Goal: Task Accomplishment & Management: Complete application form

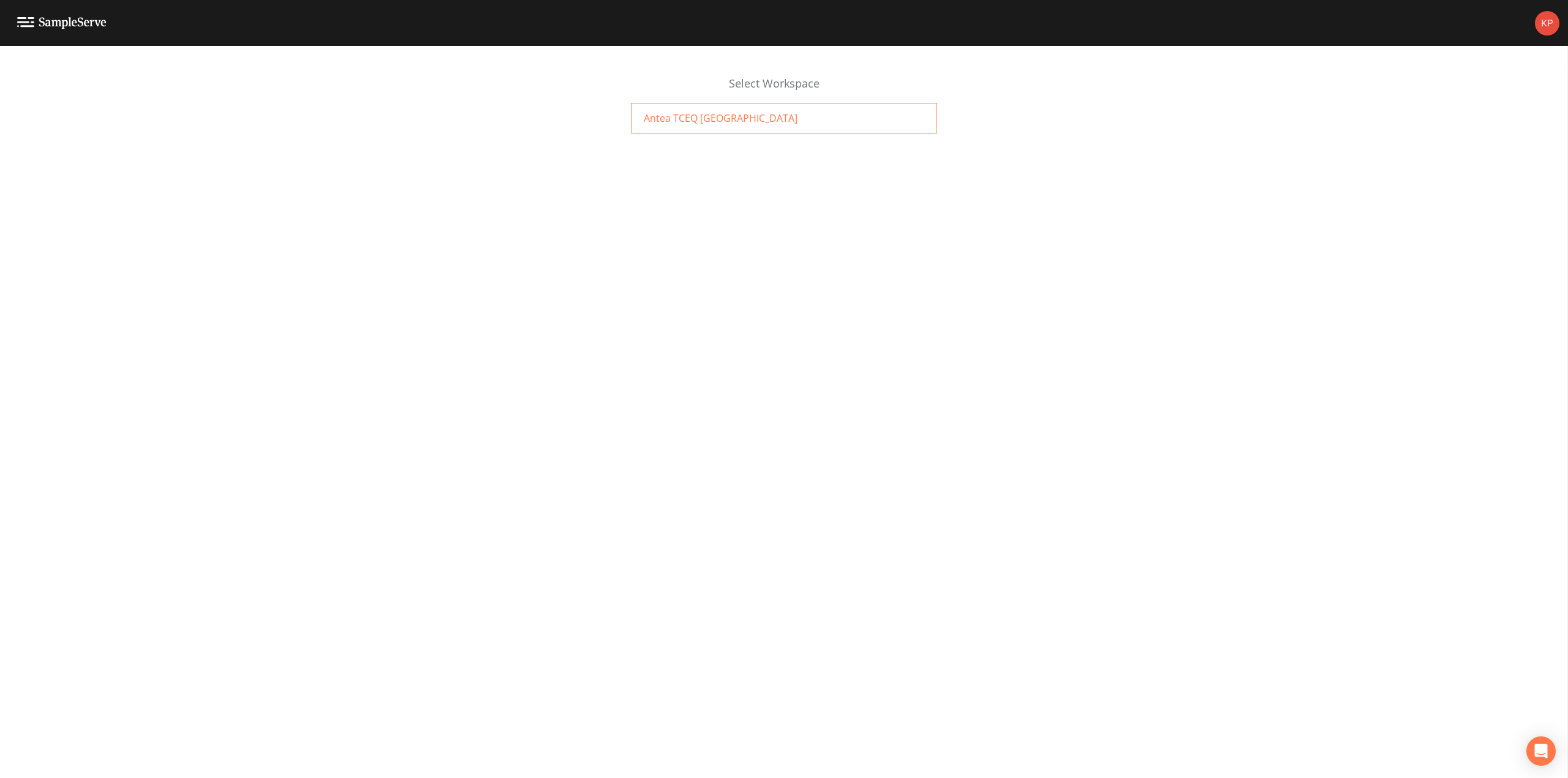
click at [680, 120] on span "Antea TCEQ [GEOGRAPHIC_DATA]" at bounding box center [720, 118] width 154 height 15
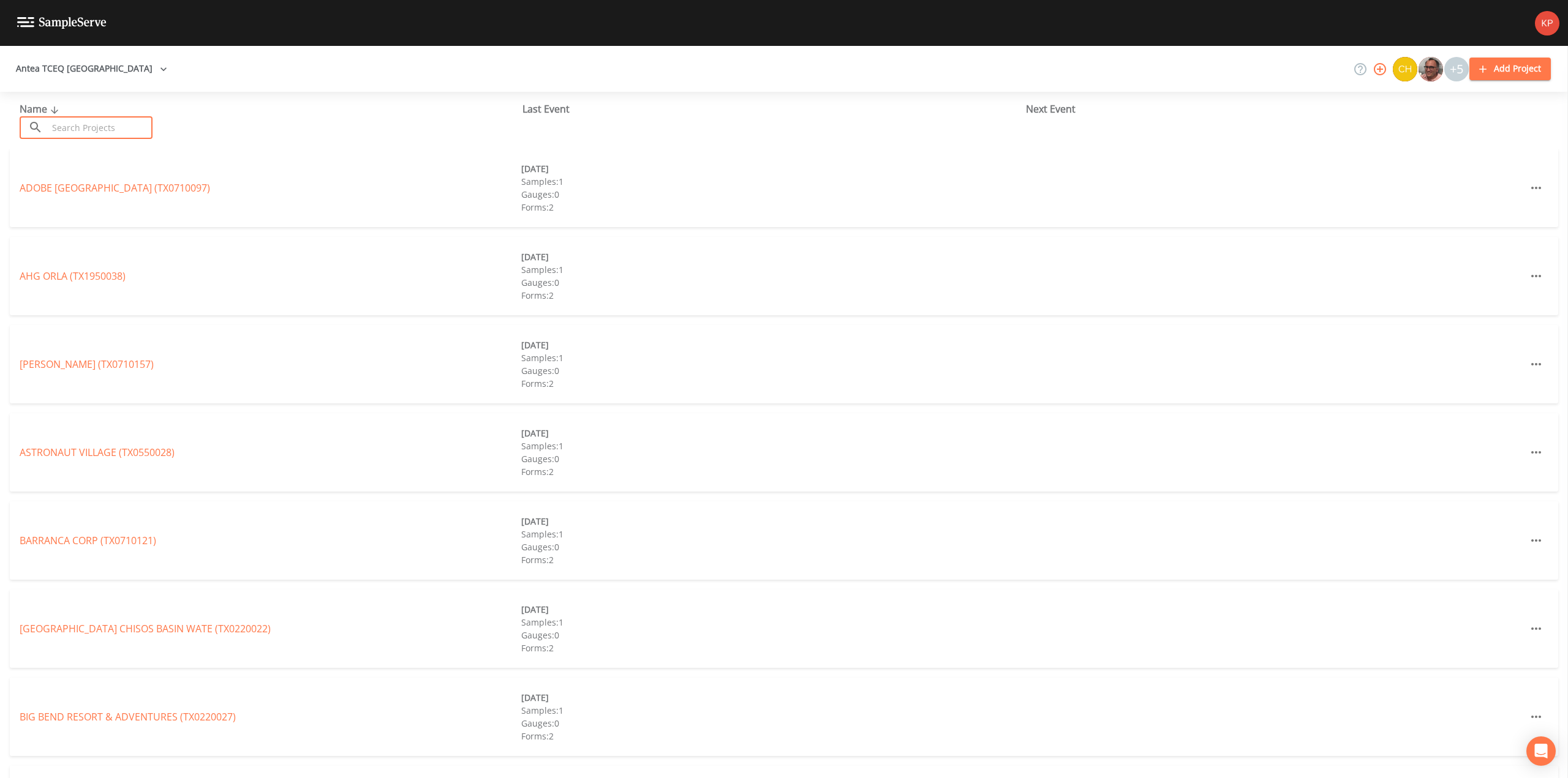
click at [78, 125] on input "text" at bounding box center [99, 127] width 105 height 23
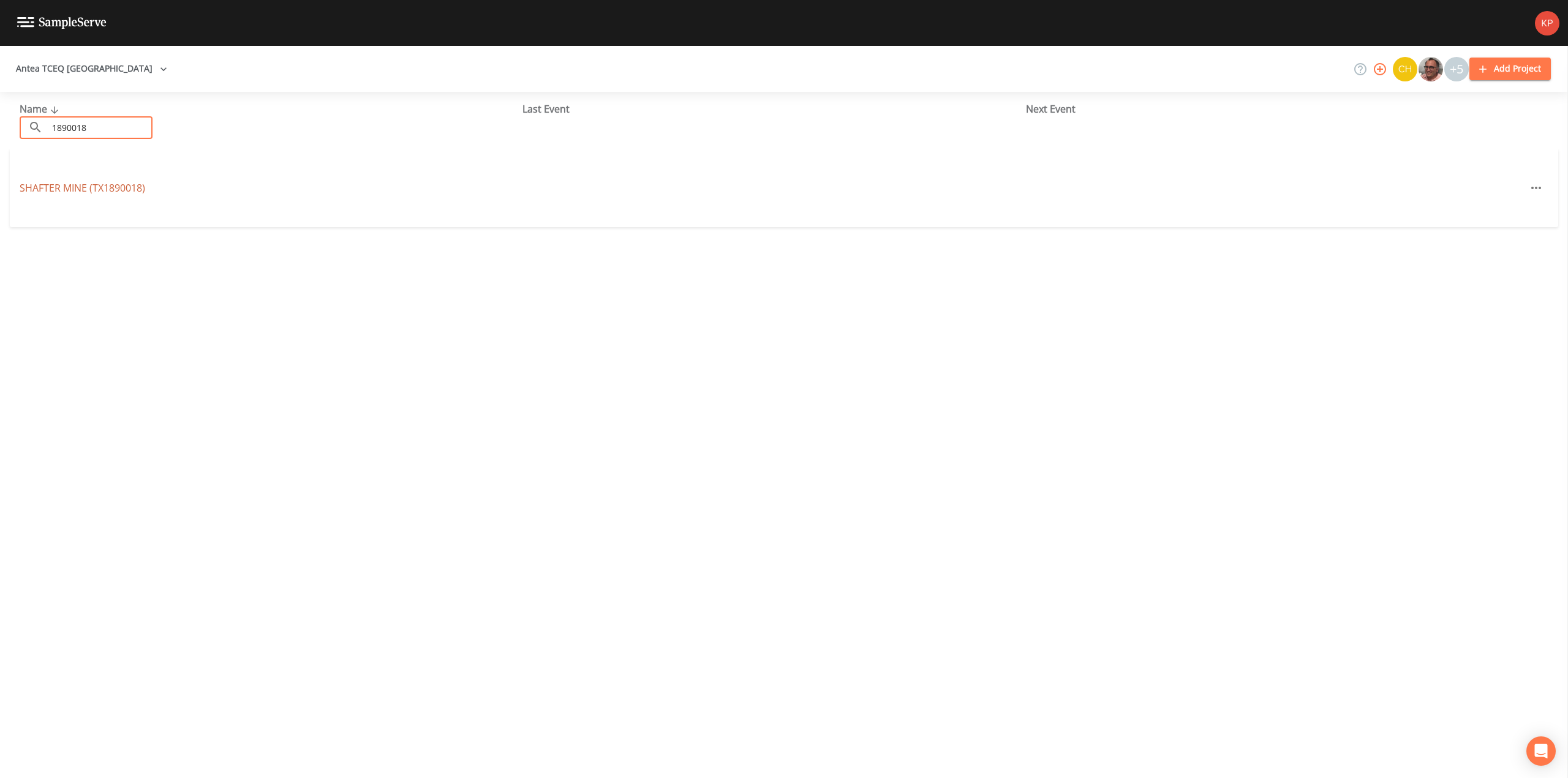
type input "1890018"
click at [87, 188] on link "SHAFTER MINE (TX1890018)" at bounding box center [82, 188] width 126 height 14
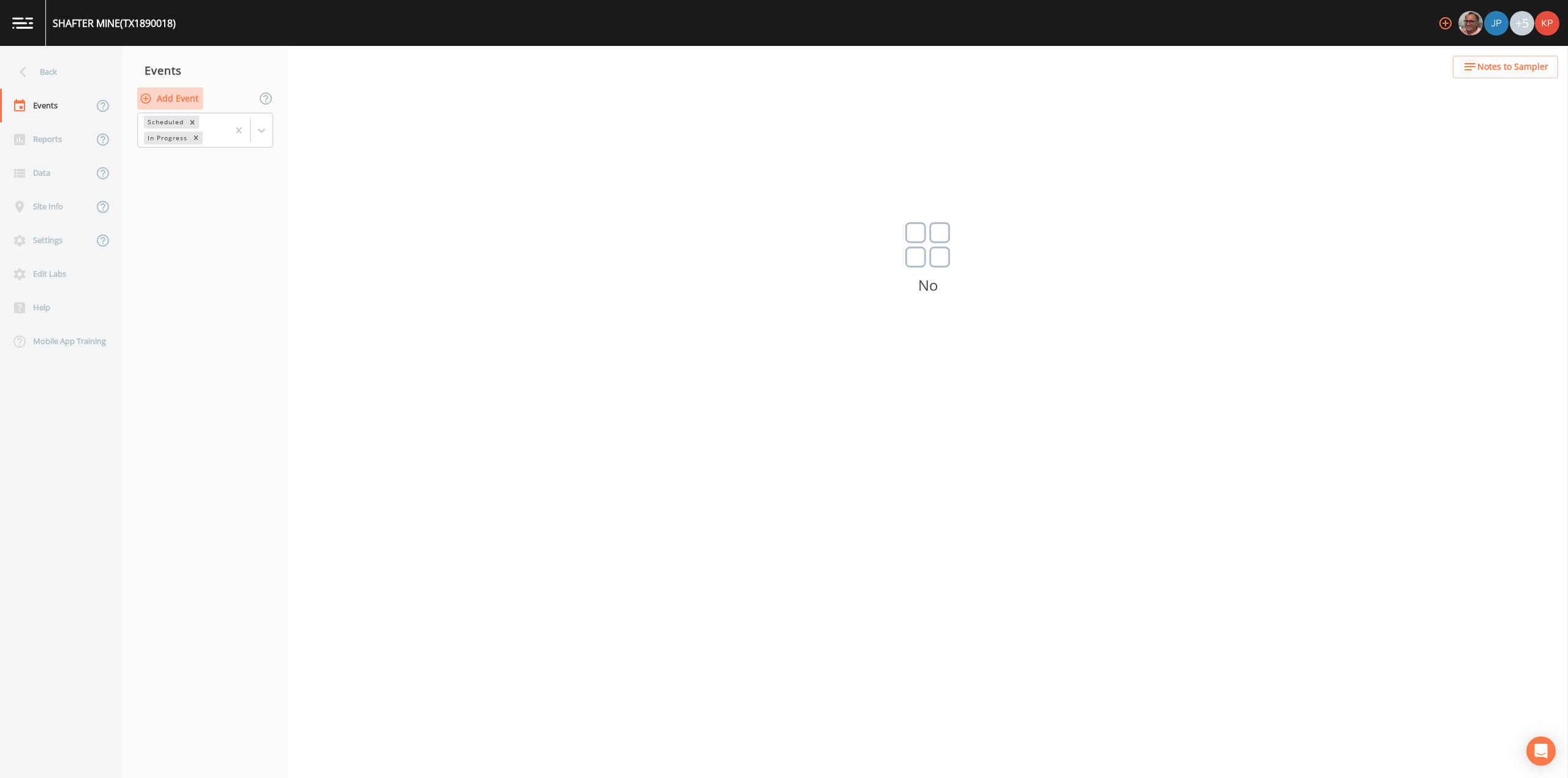
click at [145, 99] on icon "button" at bounding box center [146, 99] width 11 height 11
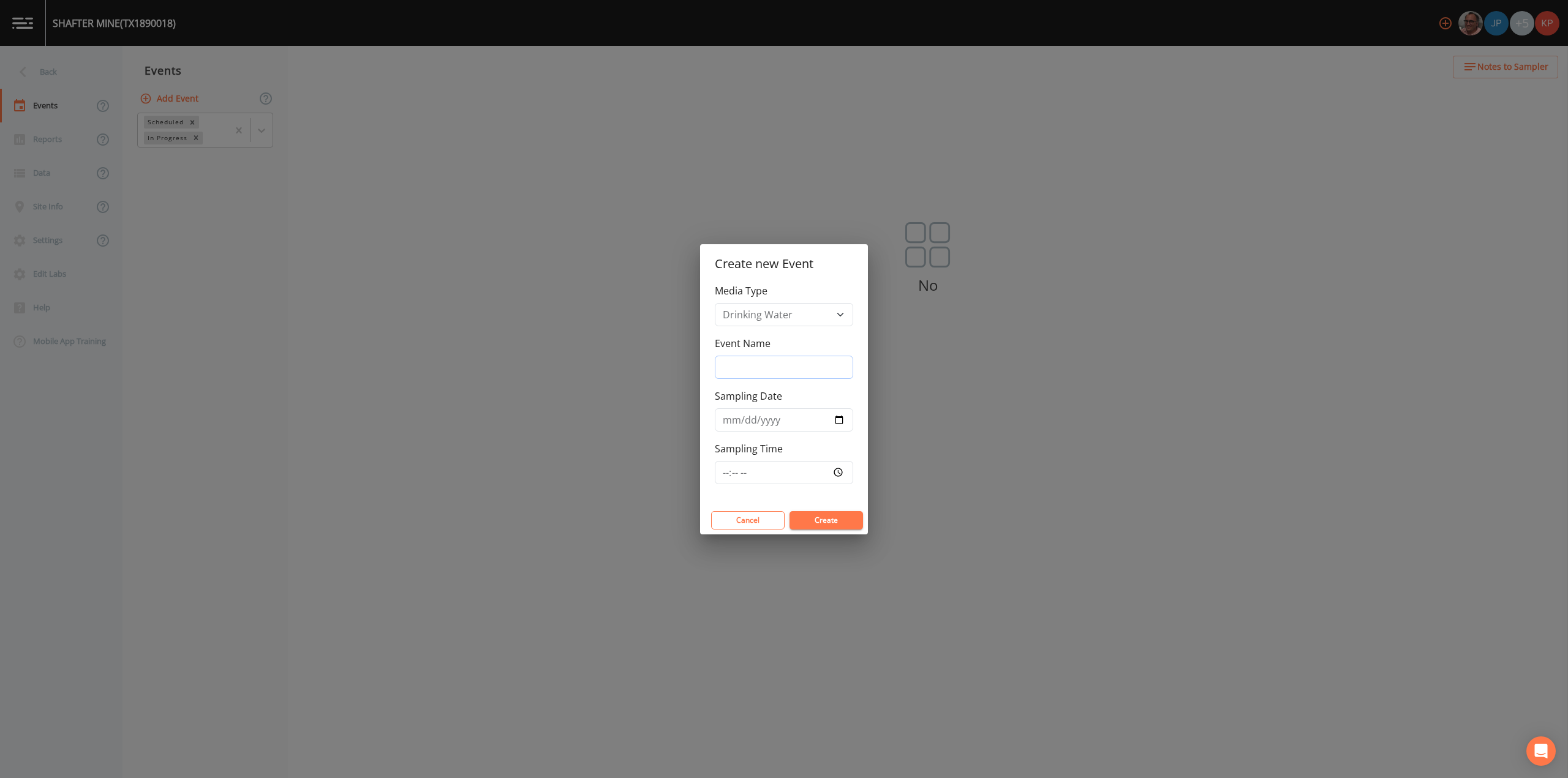
click at [724, 363] on input "Event Name" at bounding box center [784, 367] width 139 height 23
type input "Annual Sampling"
click at [840, 419] on input "Sampling Date" at bounding box center [784, 420] width 139 height 23
type input "[DATE]"
click at [839, 471] on input "Sampling Time" at bounding box center [784, 472] width 139 height 23
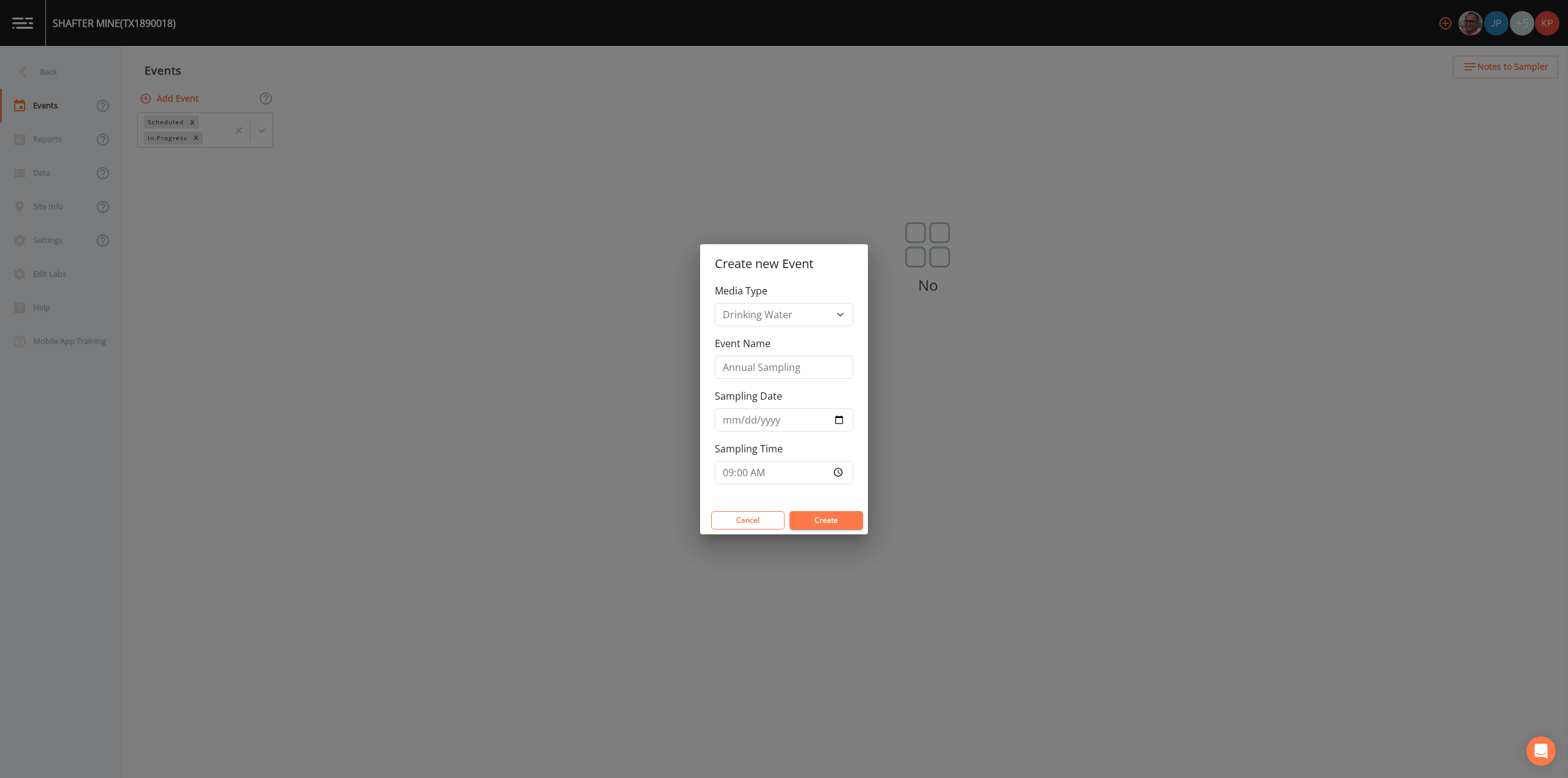
type input "09:00"
click at [842, 521] on button "Create" at bounding box center [827, 520] width 74 height 18
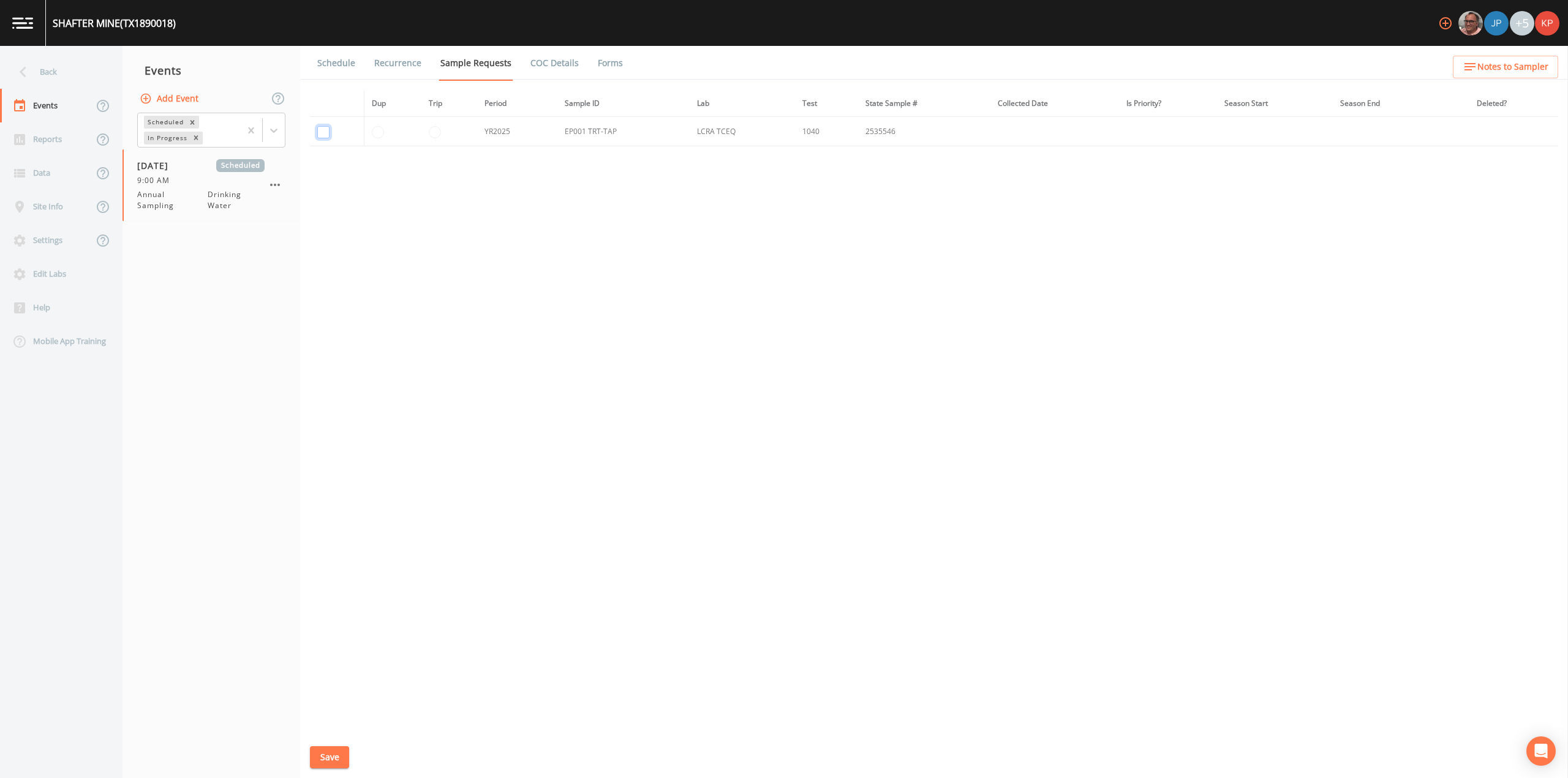
click at [322, 131] on input "checkbox" at bounding box center [323, 132] width 12 height 12
checkbox input "true"
click at [323, 756] on button "Save" at bounding box center [329, 758] width 39 height 23
click at [341, 66] on link "Schedule" at bounding box center [336, 63] width 41 height 35
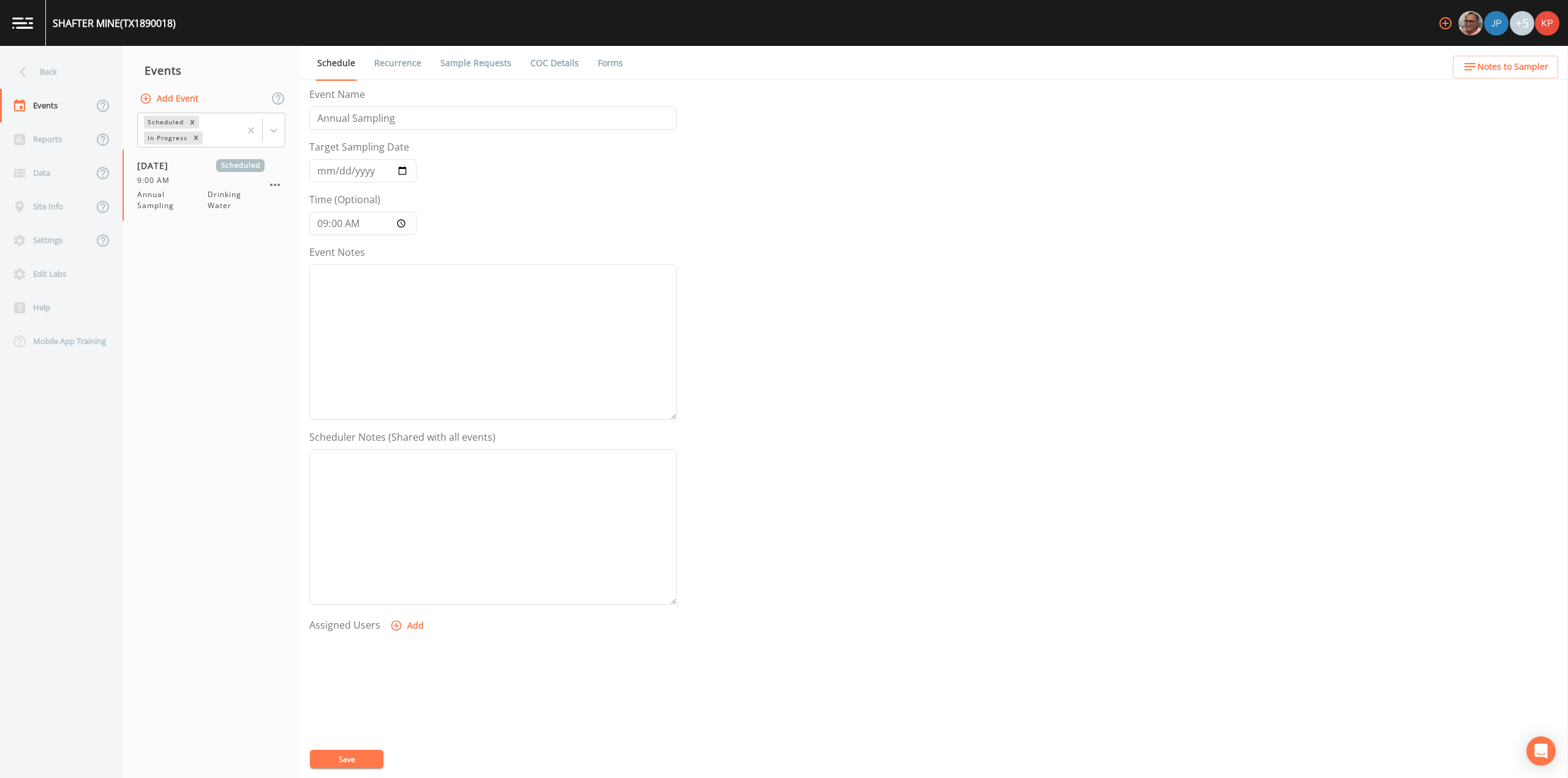
click at [394, 627] on icon "button" at bounding box center [397, 626] width 11 height 11
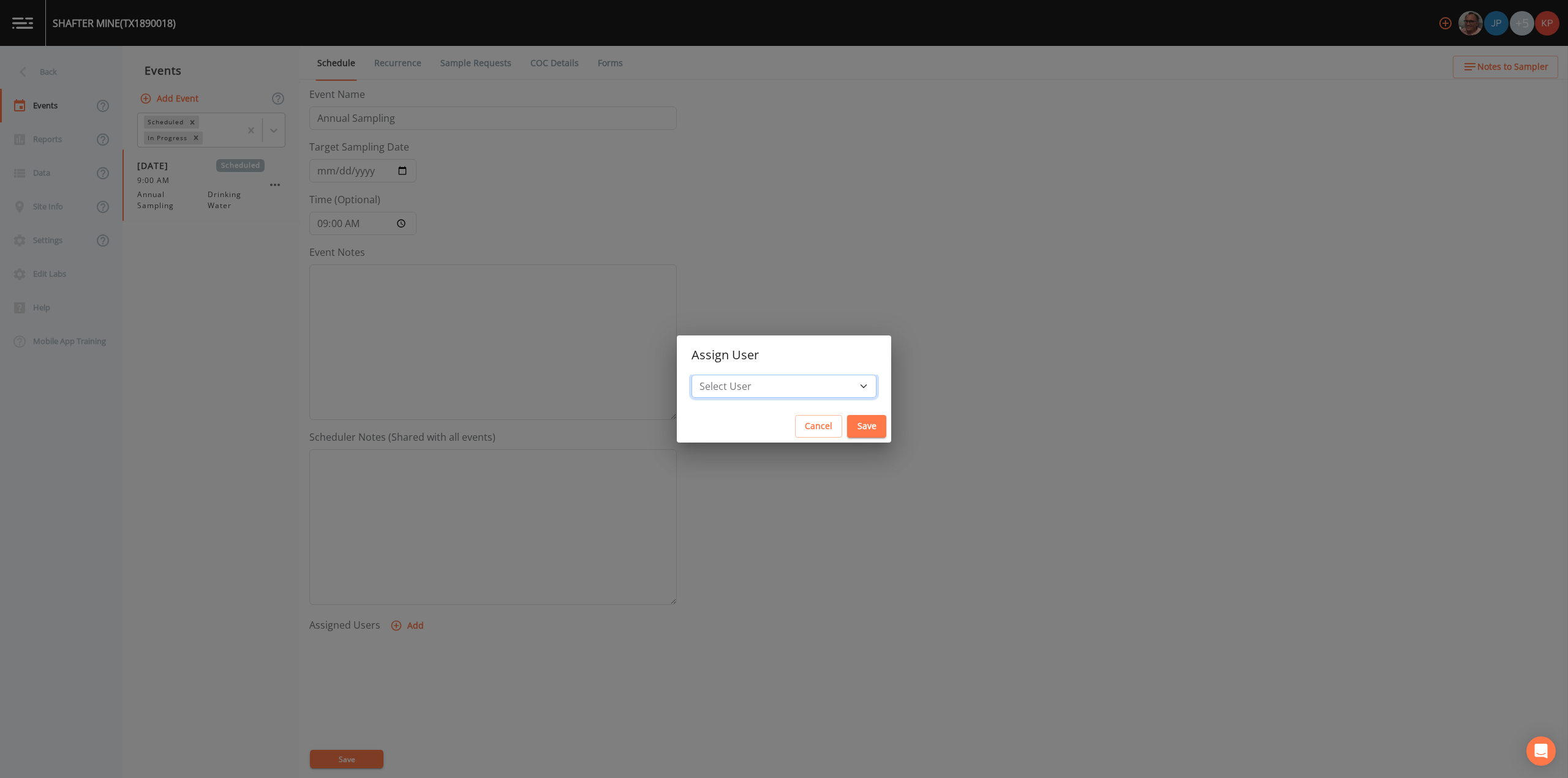
click at [826, 388] on select "Select User [PERSON_NAME] [PERSON_NAME] [PERSON_NAME] [PERSON_NAME] [PERSON_NAM…" at bounding box center [784, 386] width 185 height 23
select select "f7af0aff-814f-4e76-9497-215a20ea6cd2"
click at [730, 375] on select "Select User [PERSON_NAME] [PERSON_NAME] [PERSON_NAME] [PERSON_NAME] [PERSON_NAM…" at bounding box center [784, 386] width 185 height 23
click at [847, 430] on button "Save" at bounding box center [867, 426] width 39 height 23
select select
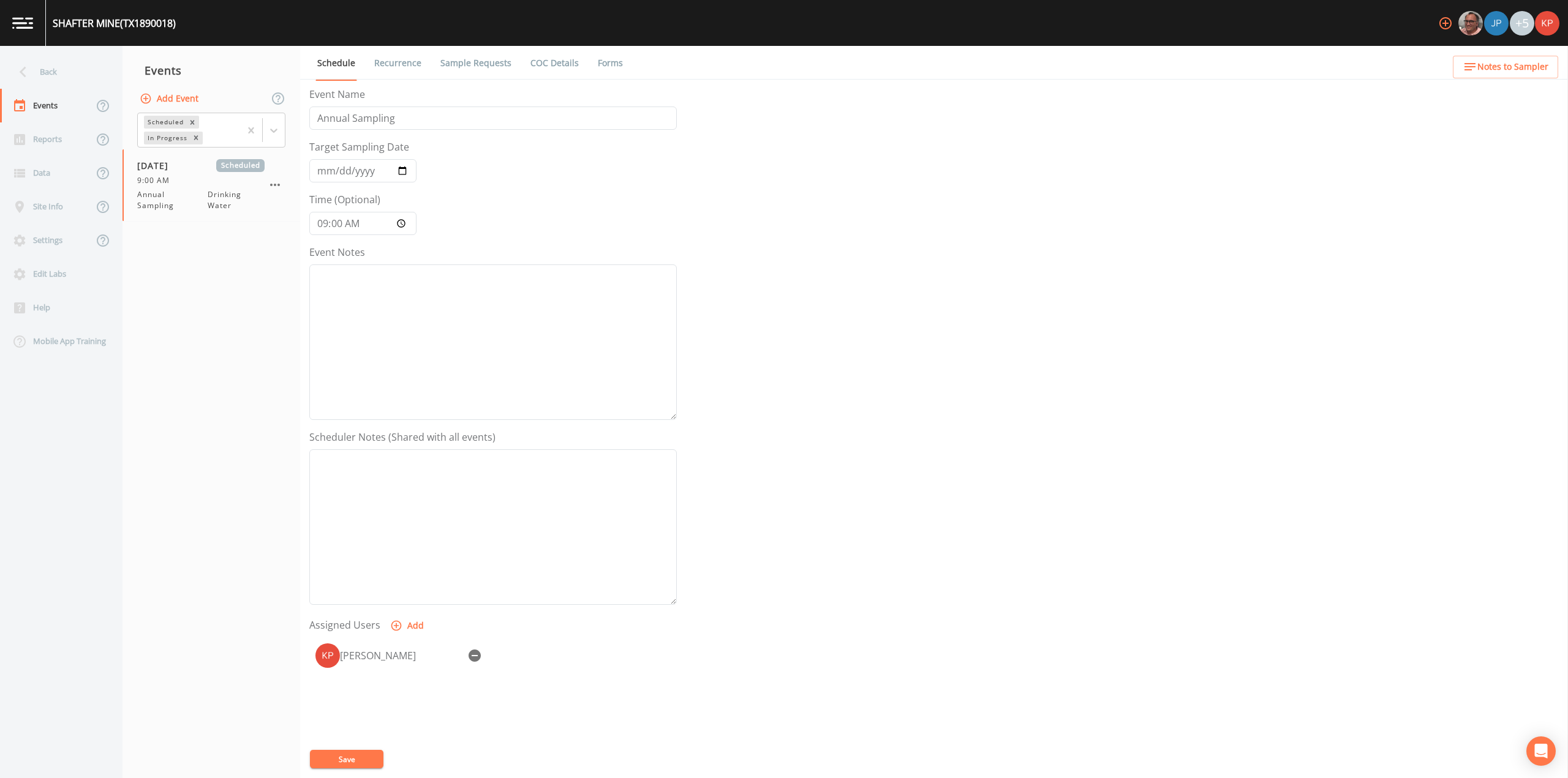
click at [349, 761] on button "Save" at bounding box center [347, 759] width 74 height 18
click at [333, 761] on button "Save" at bounding box center [347, 759] width 74 height 18
click at [23, 72] on icon at bounding box center [23, 72] width 21 height 21
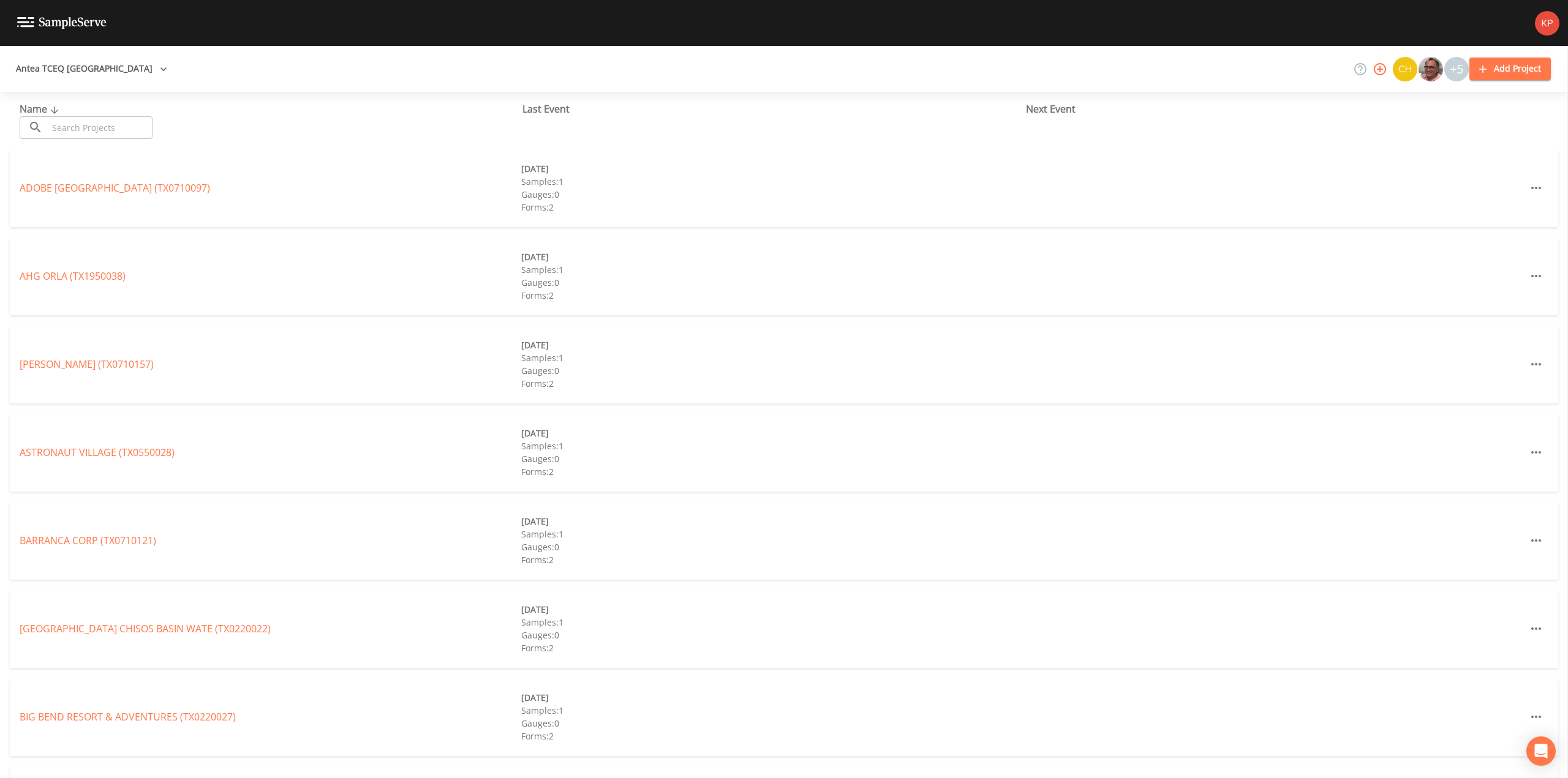
click at [67, 127] on input "text" at bounding box center [99, 127] width 105 height 23
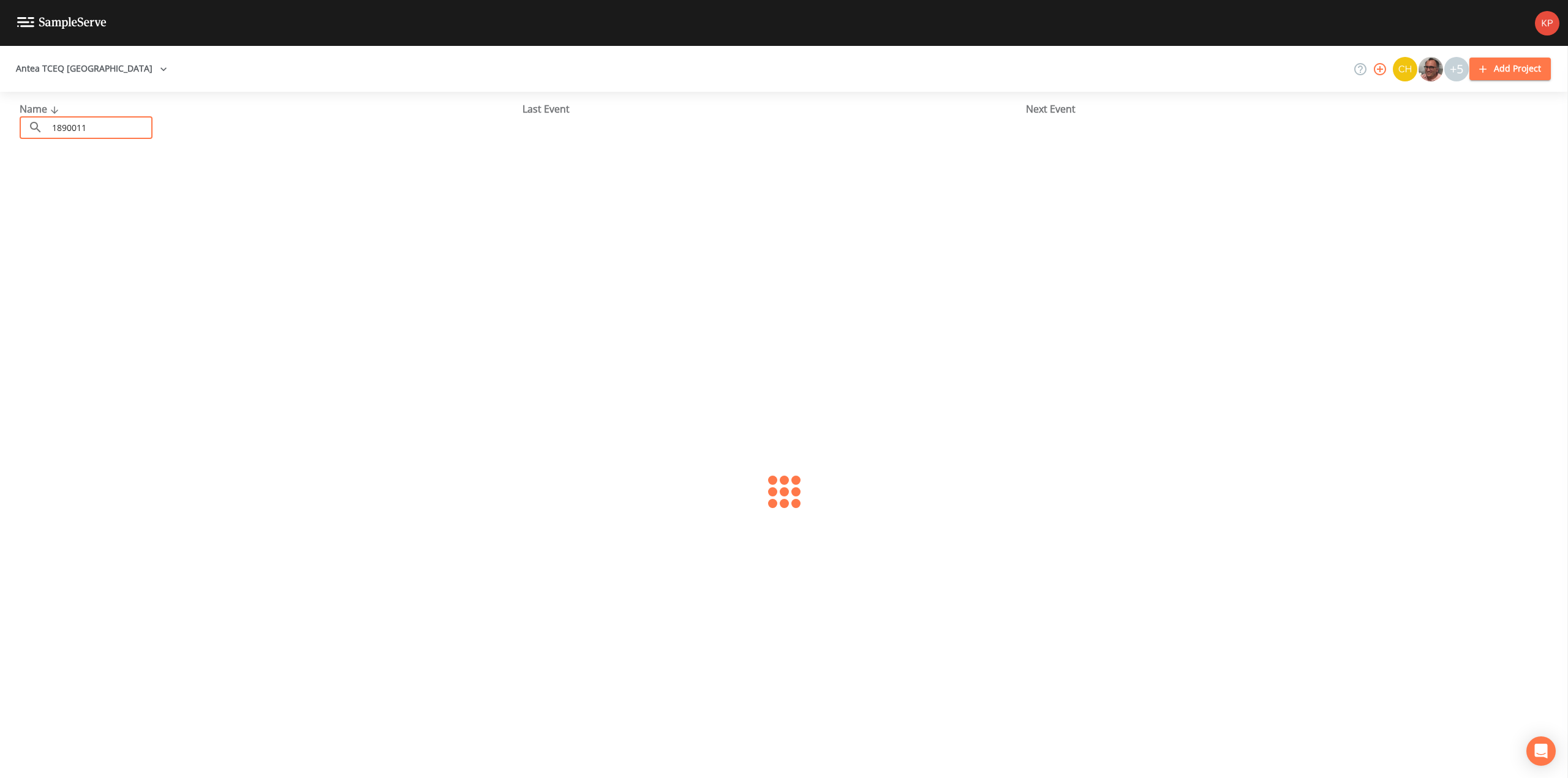
type input "1890011"
click at [56, 188] on link "[PERSON_NAME] WSC (TX1890011)" at bounding box center [98, 188] width 157 height 14
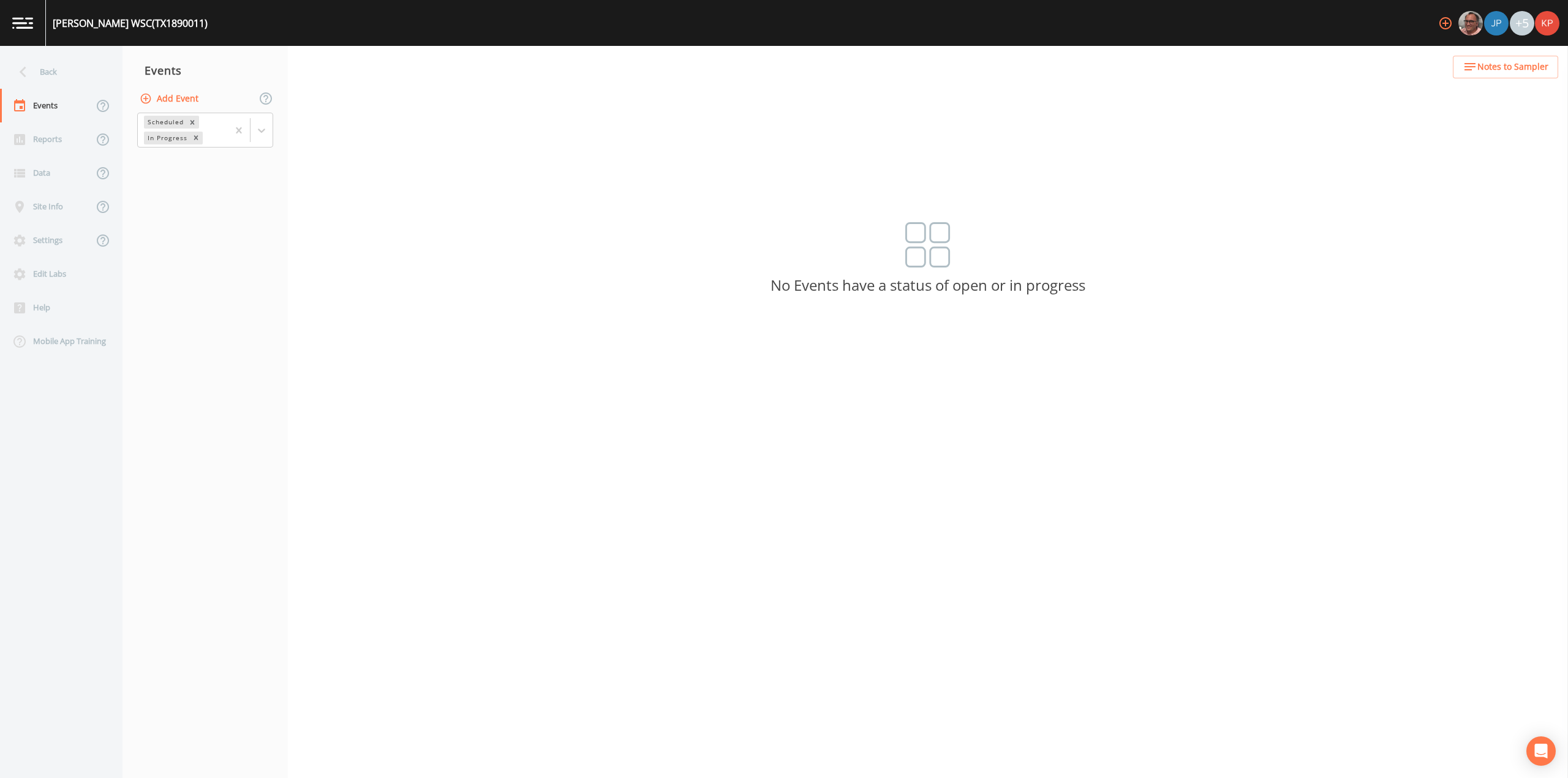
click at [143, 98] on icon "button" at bounding box center [146, 99] width 11 height 11
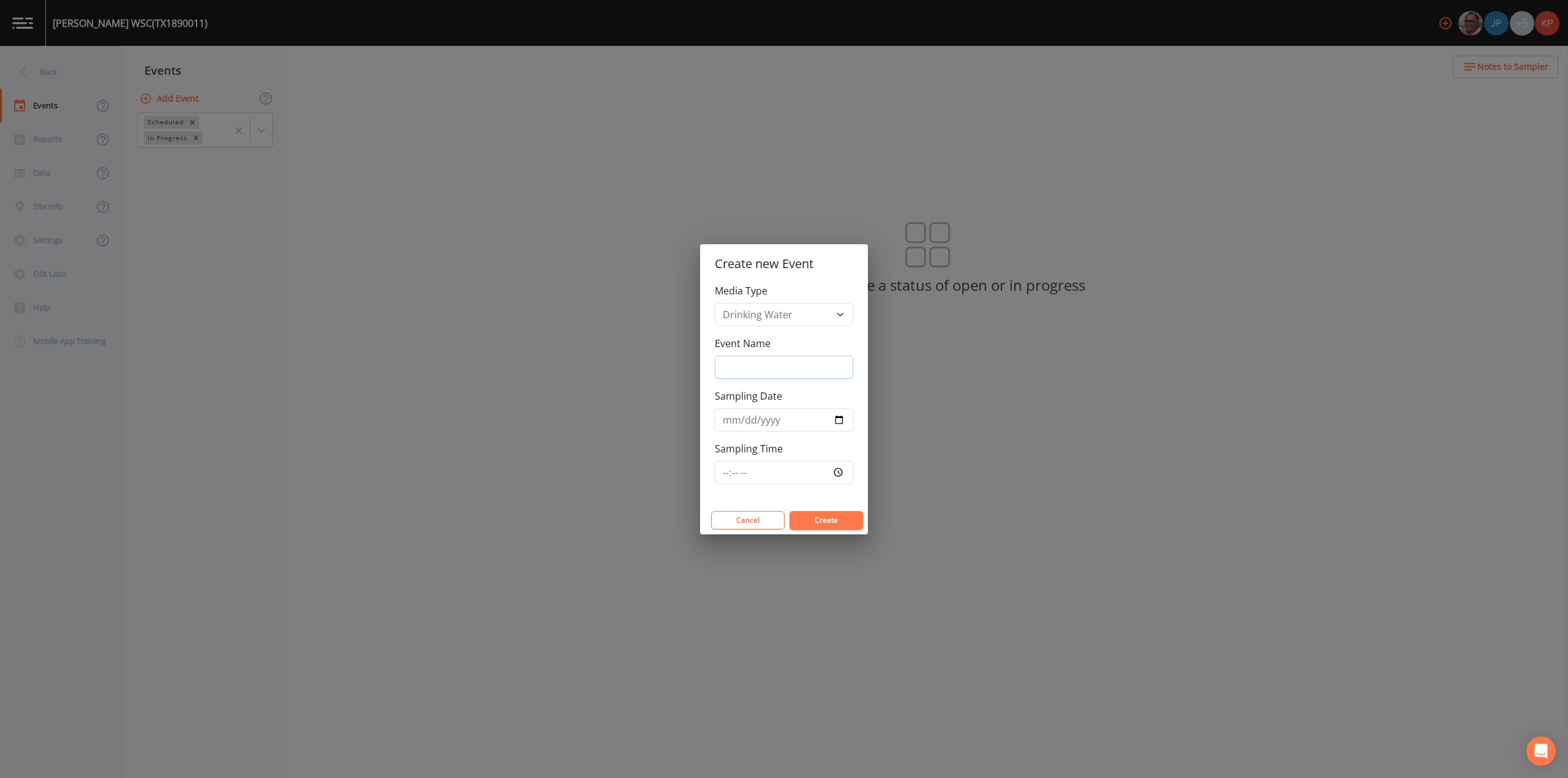
click at [756, 368] on input "Event Name" at bounding box center [784, 367] width 139 height 23
type input "4Q2025"
click at [838, 421] on input "Sampling Date" at bounding box center [784, 420] width 139 height 23
type input "[DATE]"
click at [838, 471] on input "Sampling Time" at bounding box center [784, 472] width 139 height 23
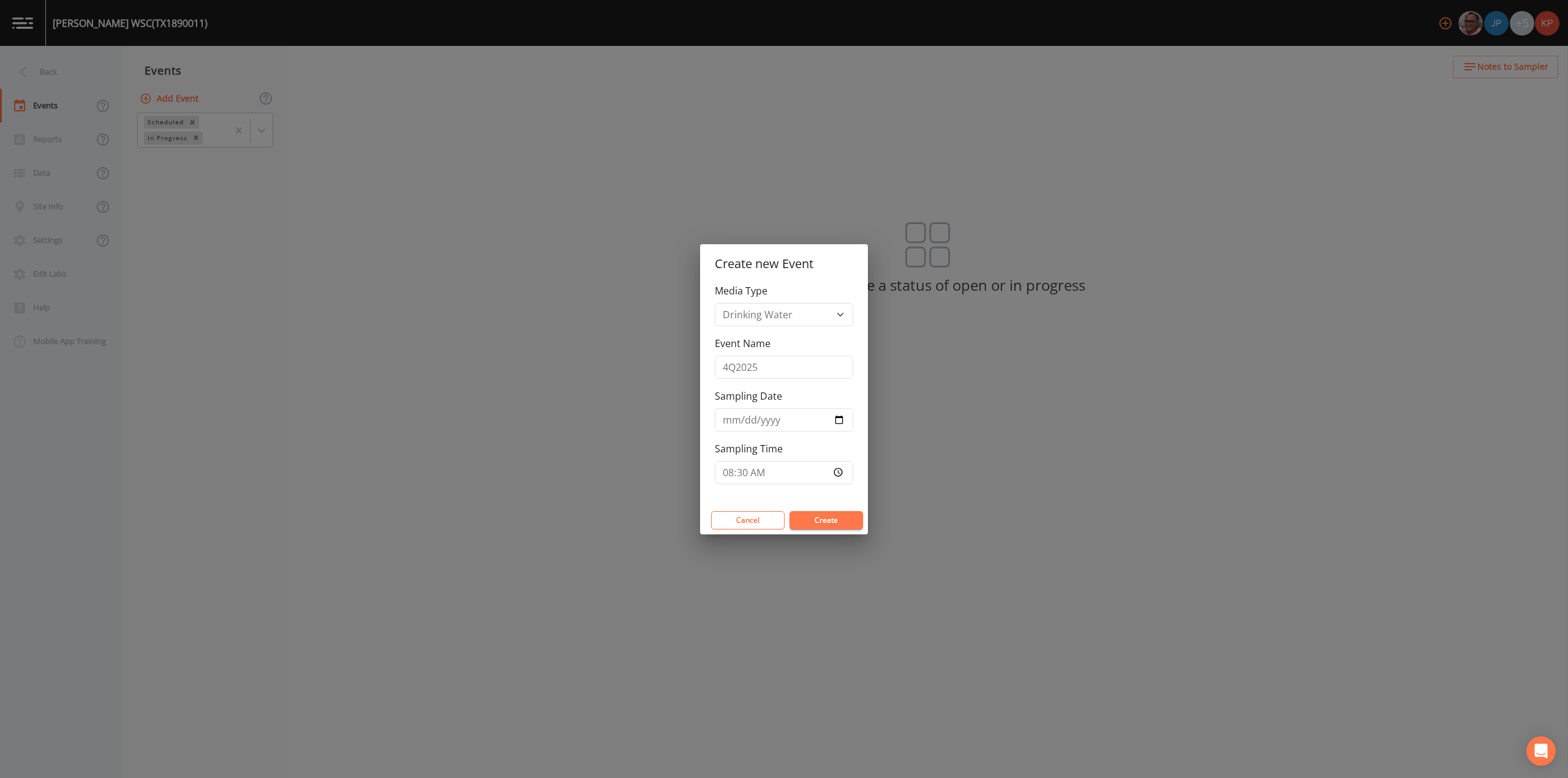
type input "08:30"
click at [835, 523] on button "Create" at bounding box center [827, 520] width 74 height 18
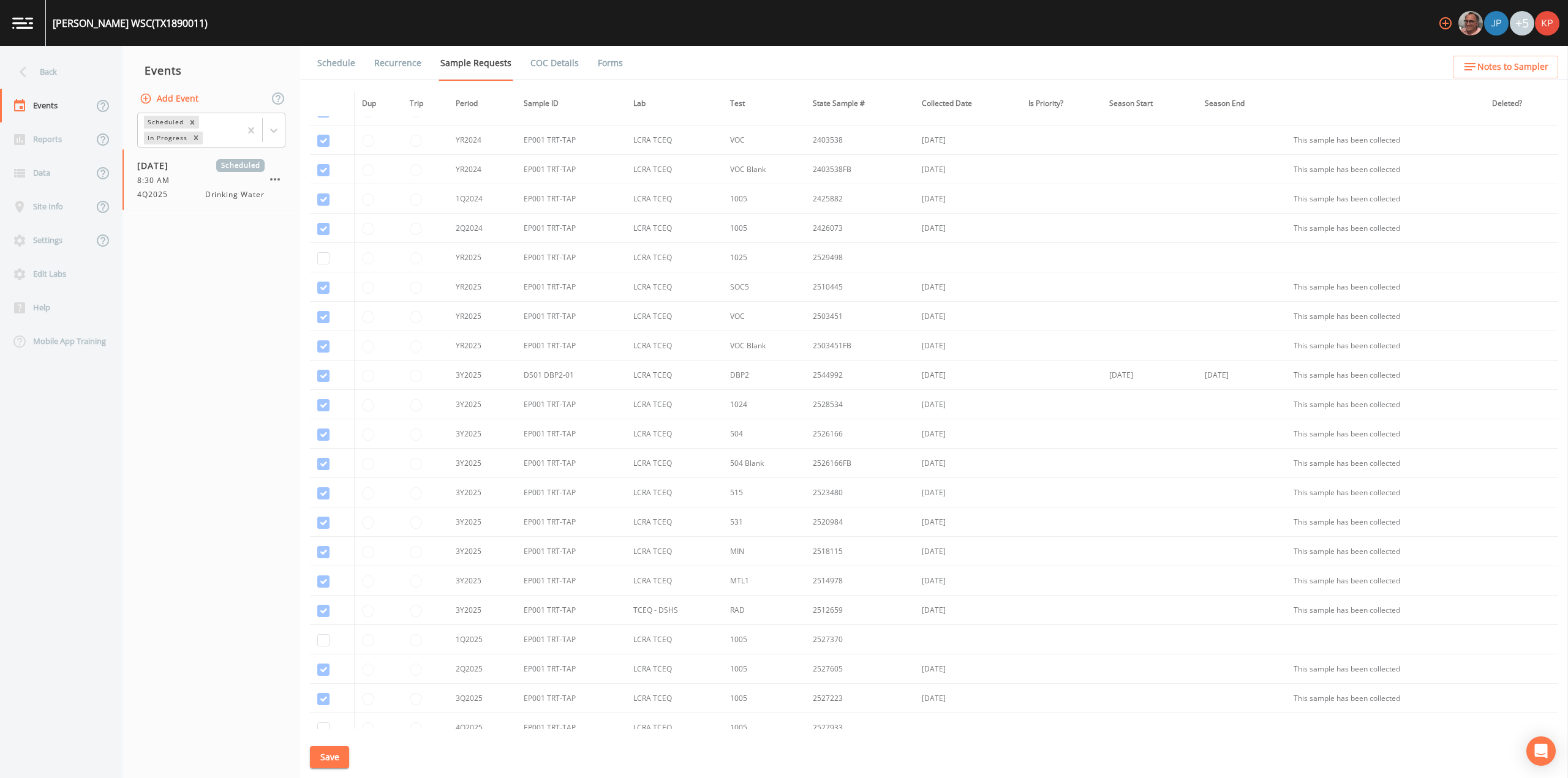
scroll to position [191, 0]
click at [319, 618] on input "checkbox" at bounding box center [323, 617] width 12 height 12
checkbox input "true"
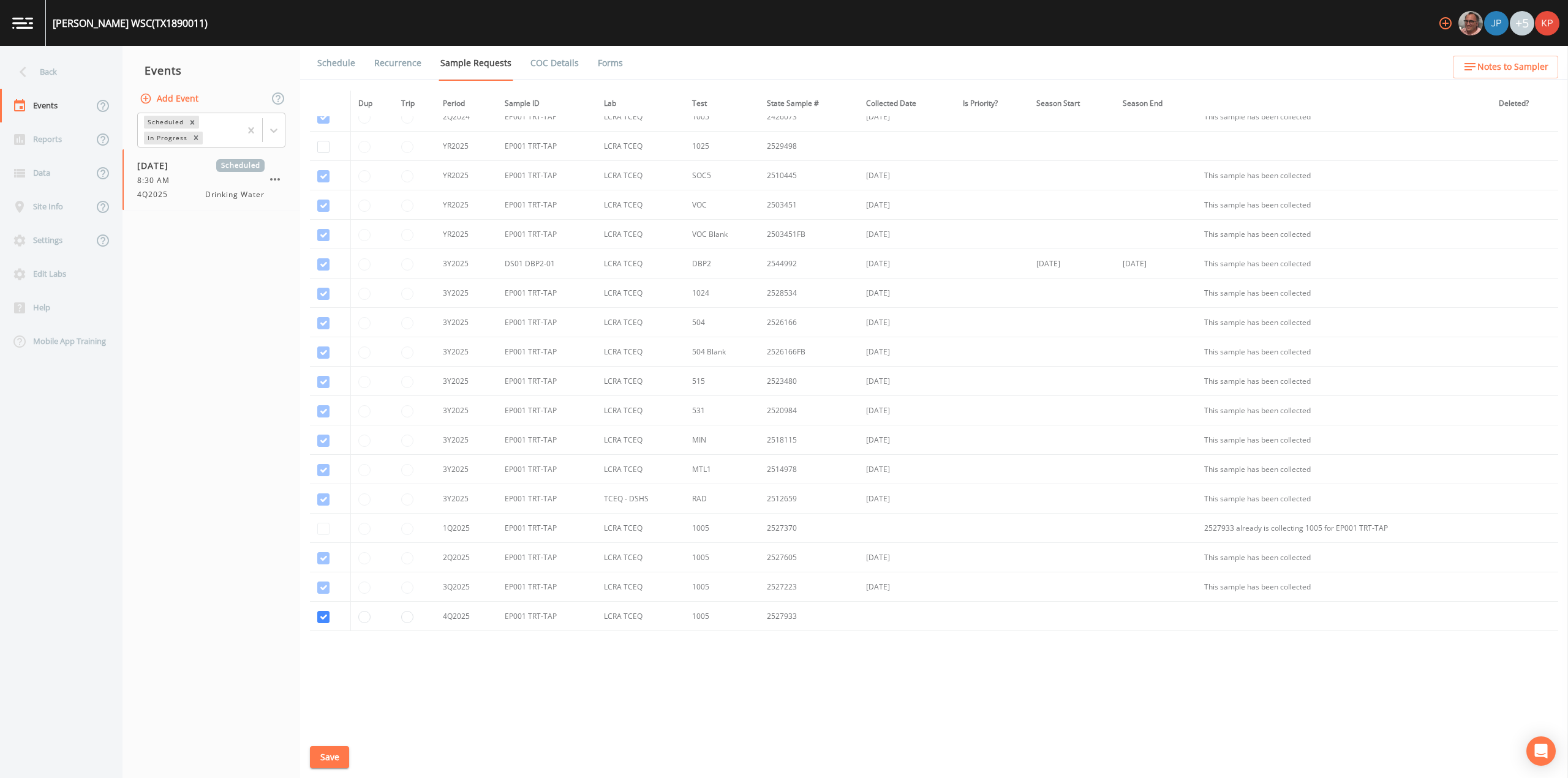
click at [332, 758] on button "Save" at bounding box center [329, 758] width 39 height 23
click at [346, 63] on link "Schedule" at bounding box center [336, 63] width 41 height 35
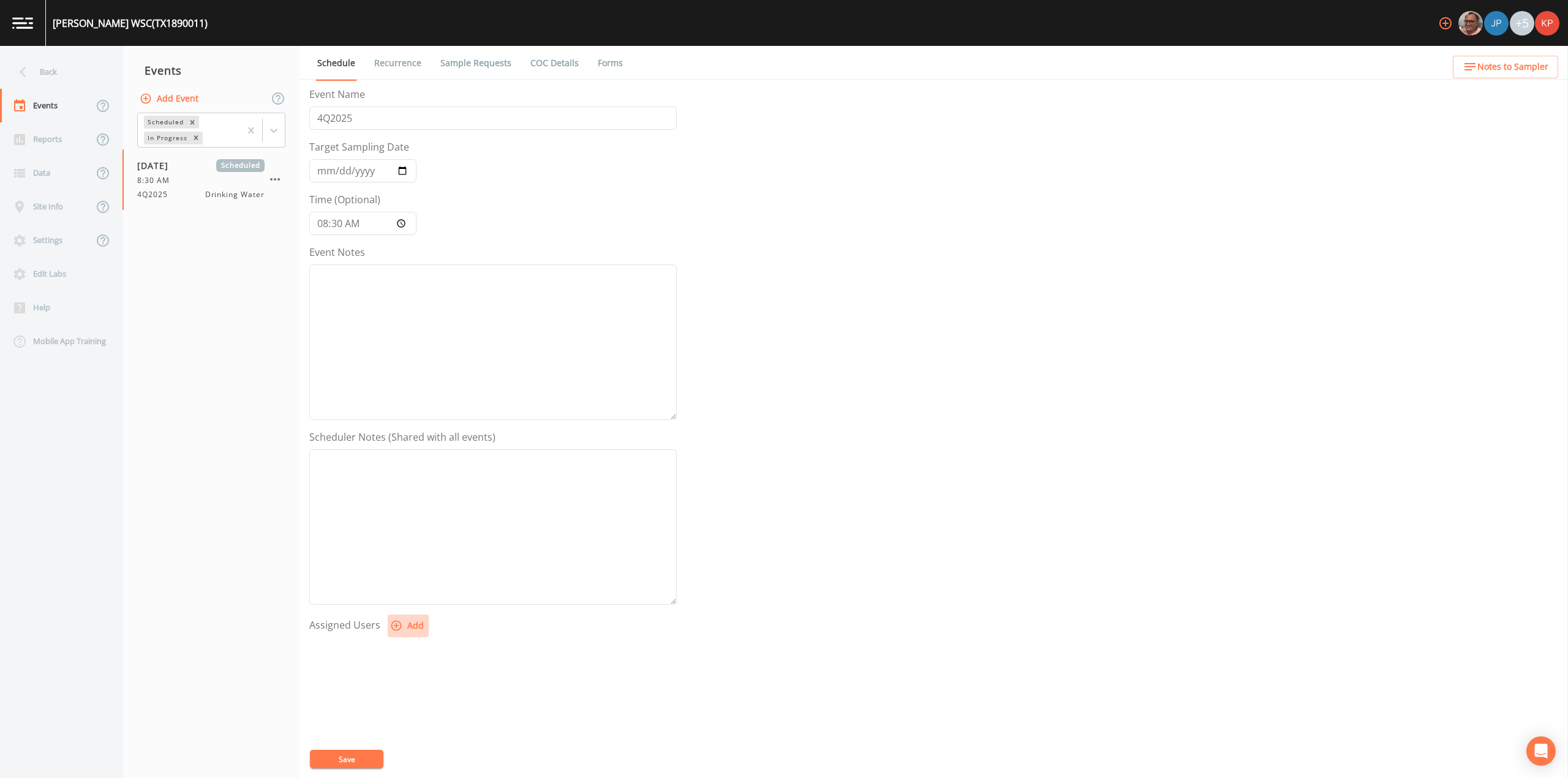
click at [394, 625] on icon "button" at bounding box center [396, 626] width 12 height 12
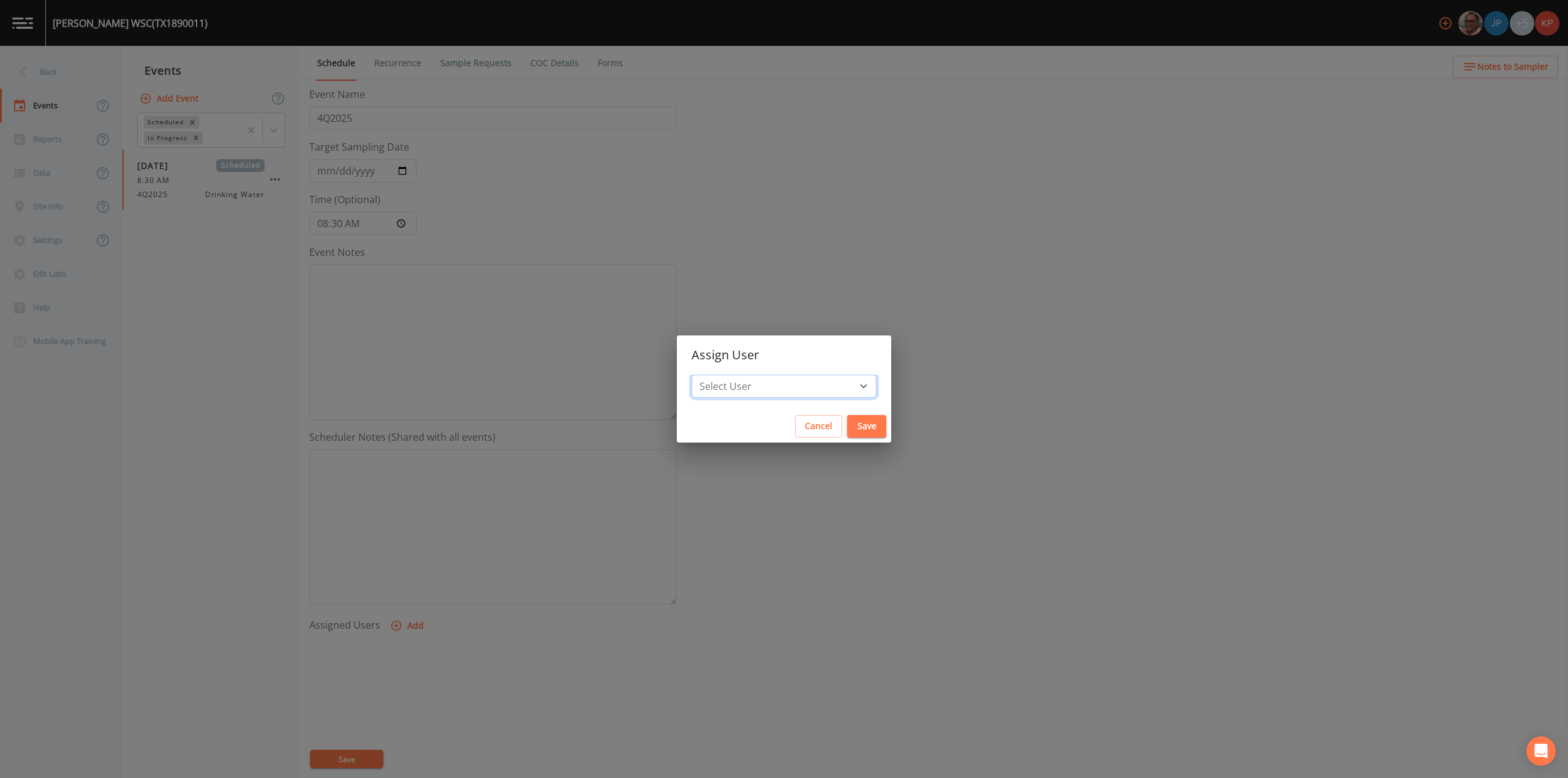
click at [824, 383] on select "Select User [PERSON_NAME] [PERSON_NAME] [PERSON_NAME] [PERSON_NAME] [PERSON_NAM…" at bounding box center [784, 386] width 185 height 23
select select "f7af0aff-814f-4e76-9497-215a20ea6cd2"
click at [730, 375] on select "Select User [PERSON_NAME] [PERSON_NAME] [PERSON_NAME] [PERSON_NAME] [PERSON_NAM…" at bounding box center [784, 386] width 185 height 23
click at [847, 426] on button "Save" at bounding box center [867, 426] width 39 height 23
select select
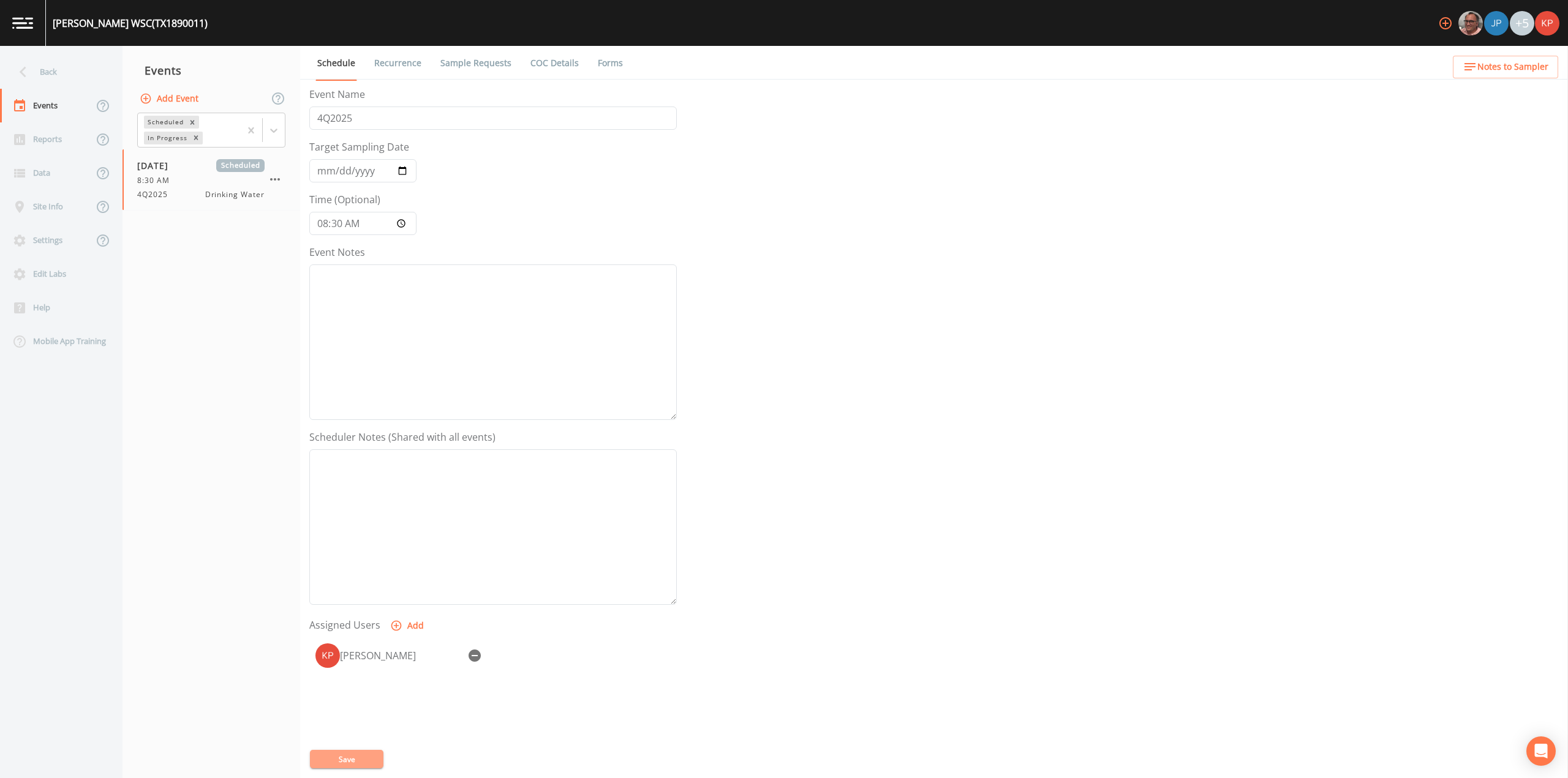
click at [323, 758] on button "Save" at bounding box center [347, 759] width 74 height 18
click at [24, 70] on icon at bounding box center [23, 72] width 21 height 21
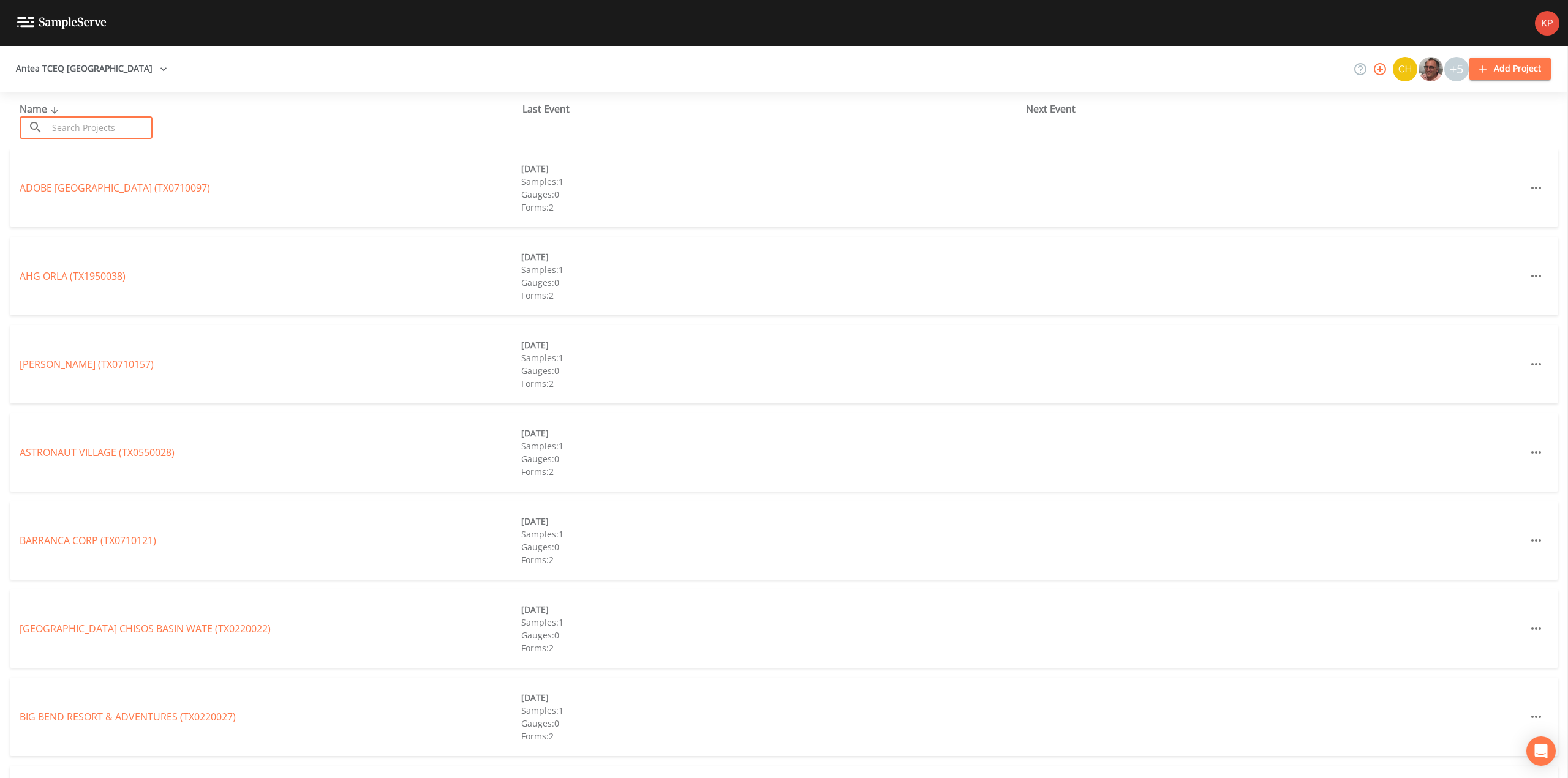
click at [67, 125] on input "text" at bounding box center [99, 127] width 105 height 23
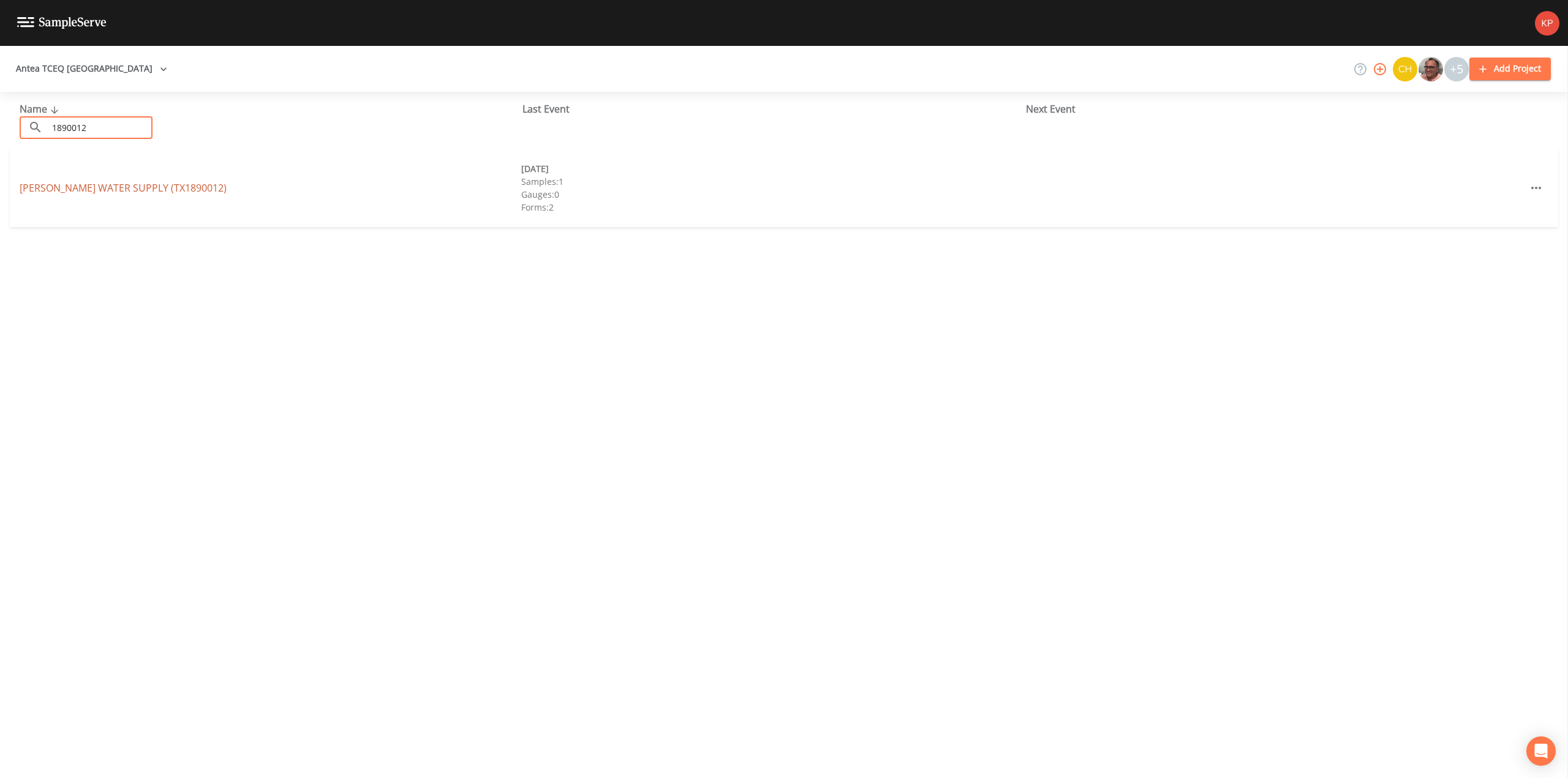
type input "1890012"
click at [69, 188] on link "[PERSON_NAME] WATER SUPPLY (TX1890012)" at bounding box center [123, 188] width 207 height 14
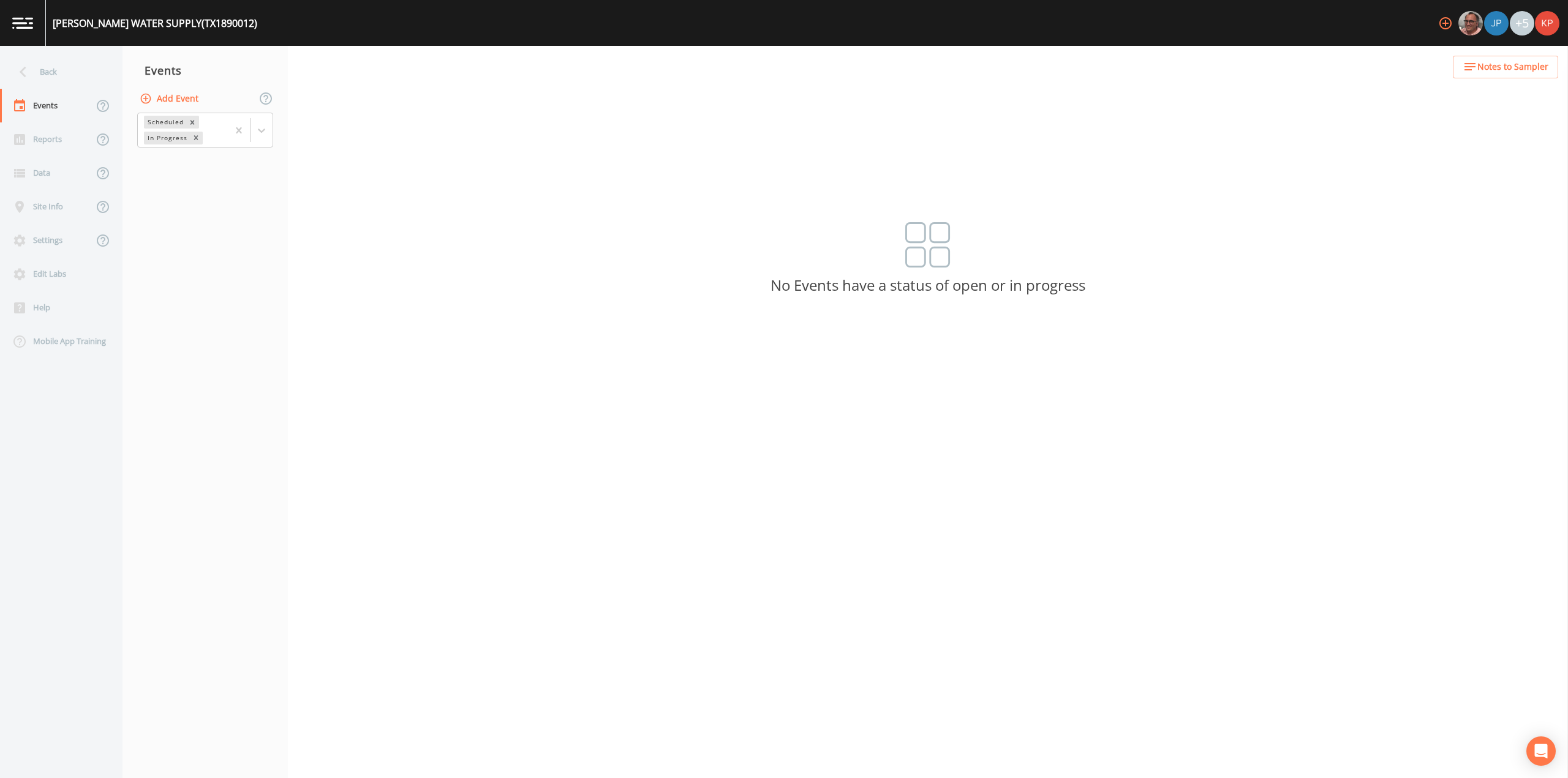
click at [145, 96] on icon "button" at bounding box center [145, 99] width 12 height 12
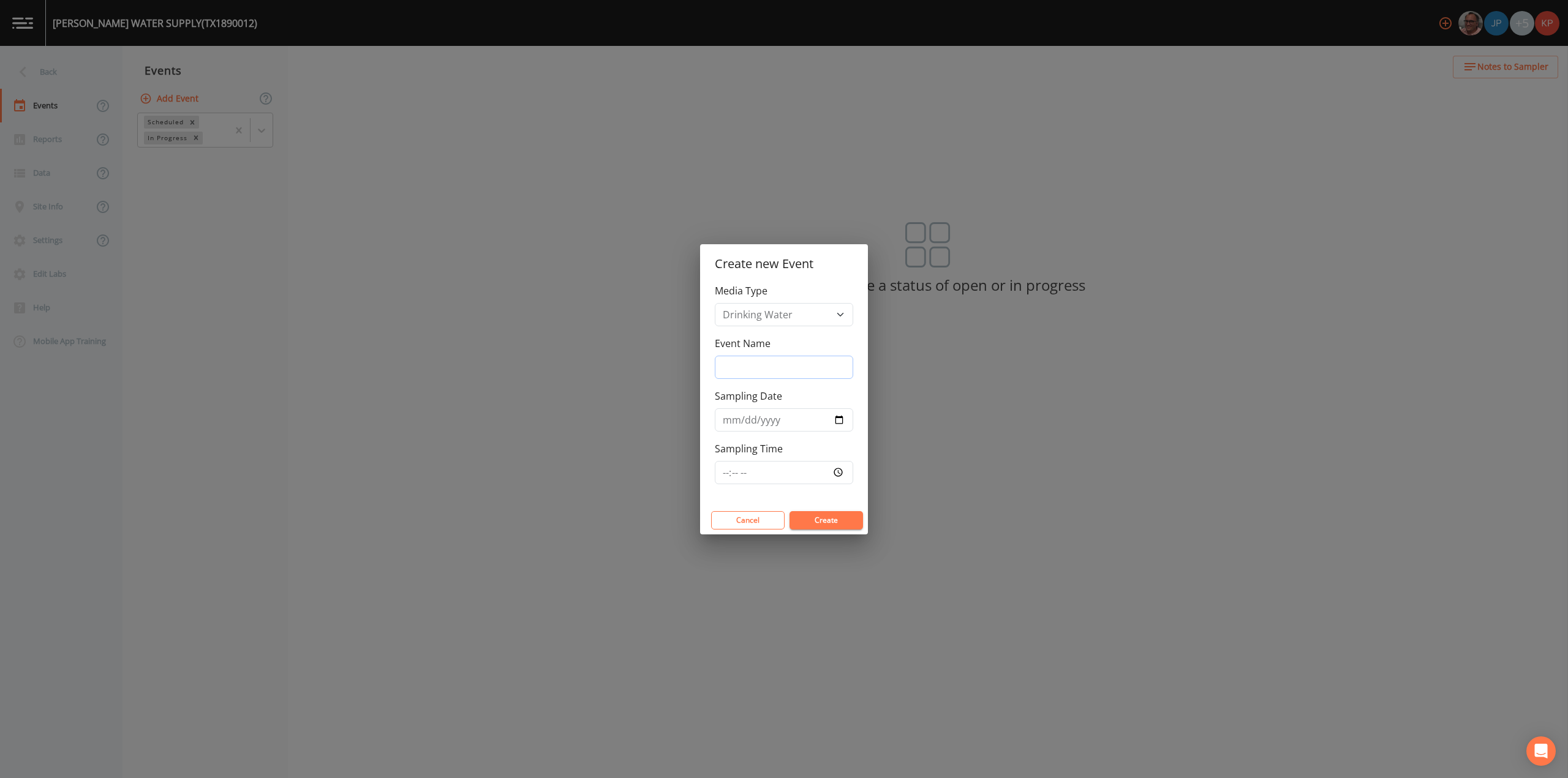
click at [729, 364] on input "Event Name" at bounding box center [784, 367] width 139 height 23
type input "4Q2025"
click at [837, 419] on input "Sampling Date" at bounding box center [784, 420] width 139 height 23
type input "[DATE]"
click at [838, 470] on input "Sampling Time" at bounding box center [784, 472] width 139 height 23
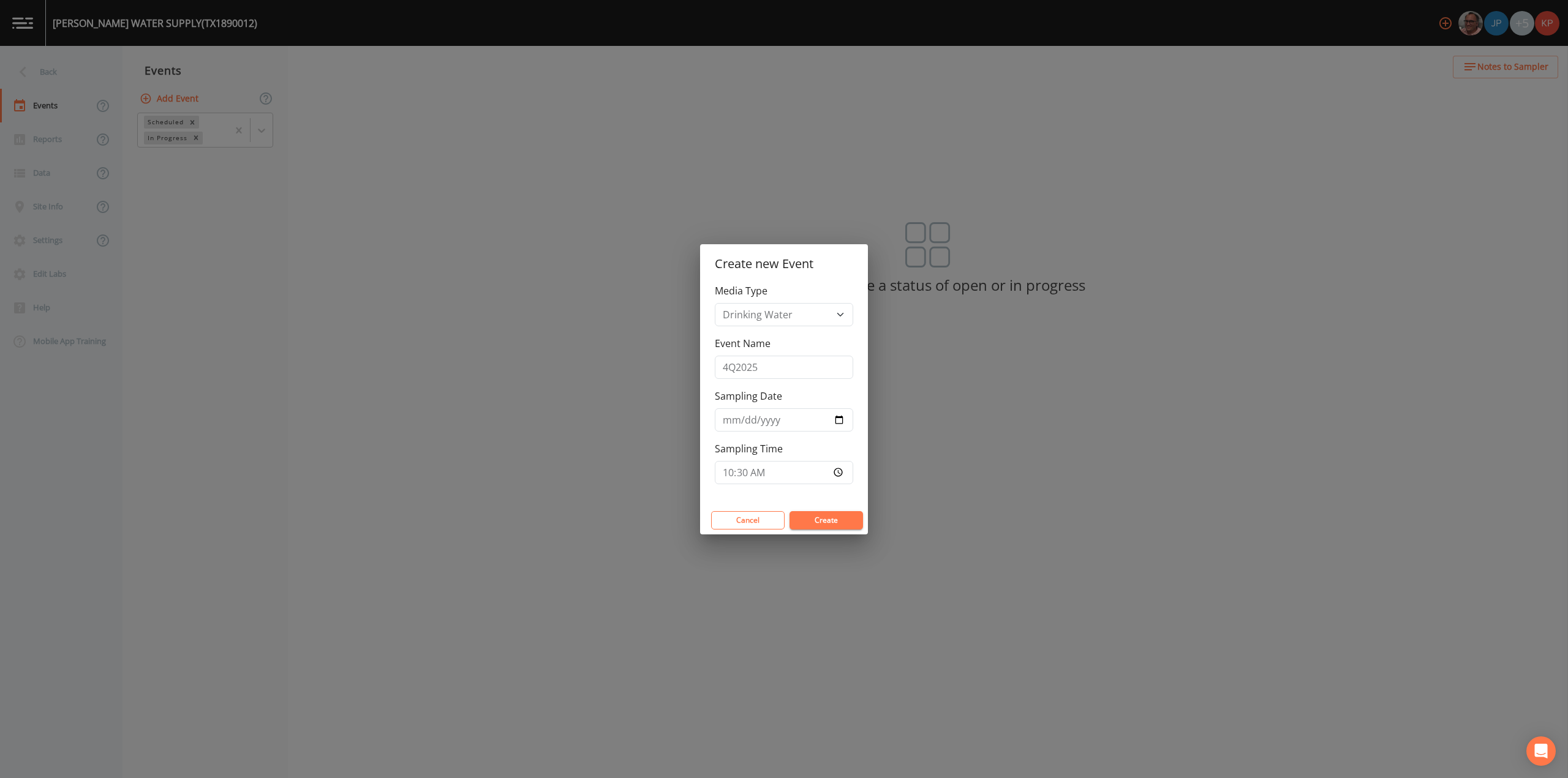
type input "10:30"
click at [840, 522] on button "Create" at bounding box center [827, 520] width 74 height 18
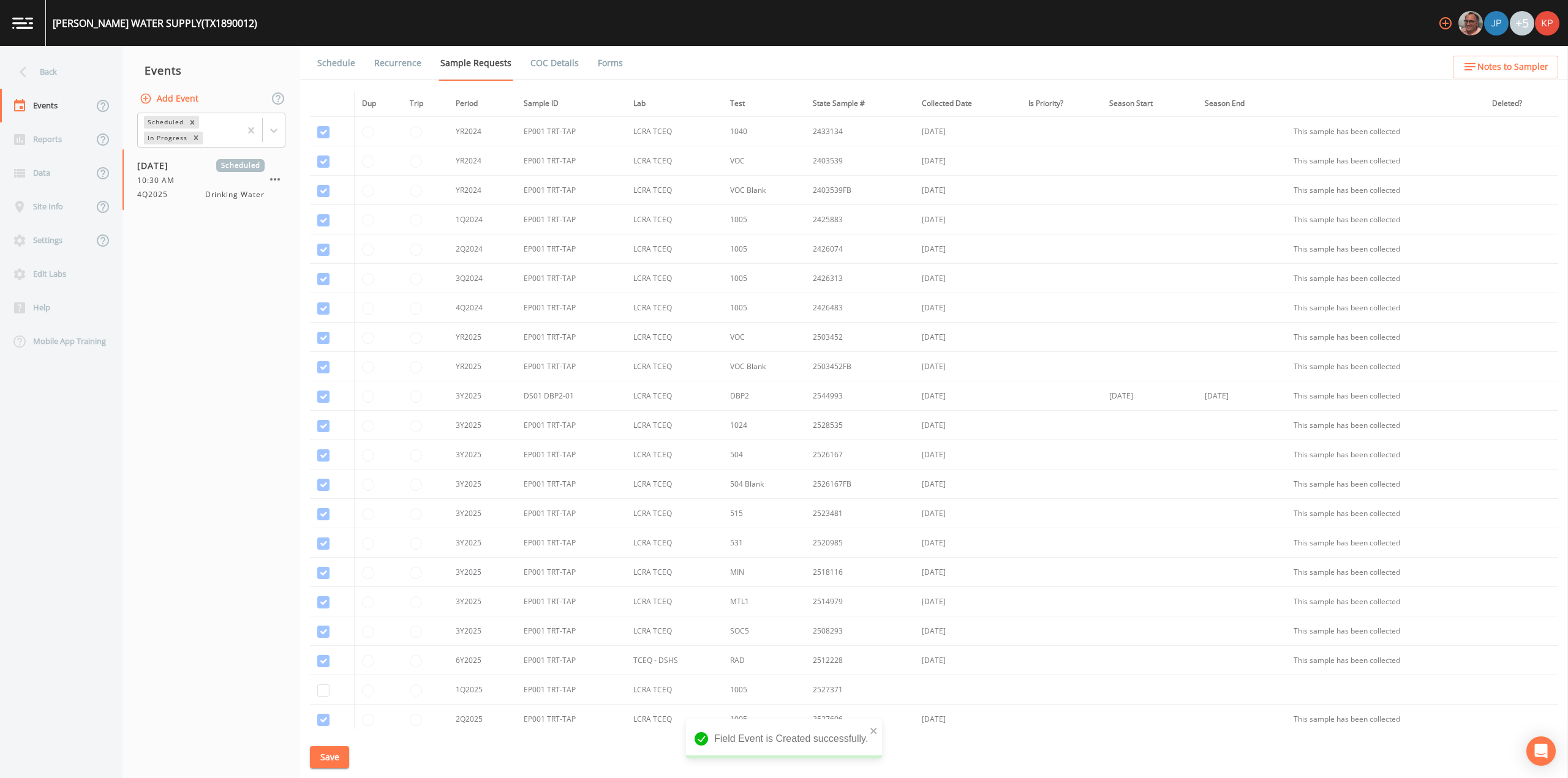
scroll to position [162, 0]
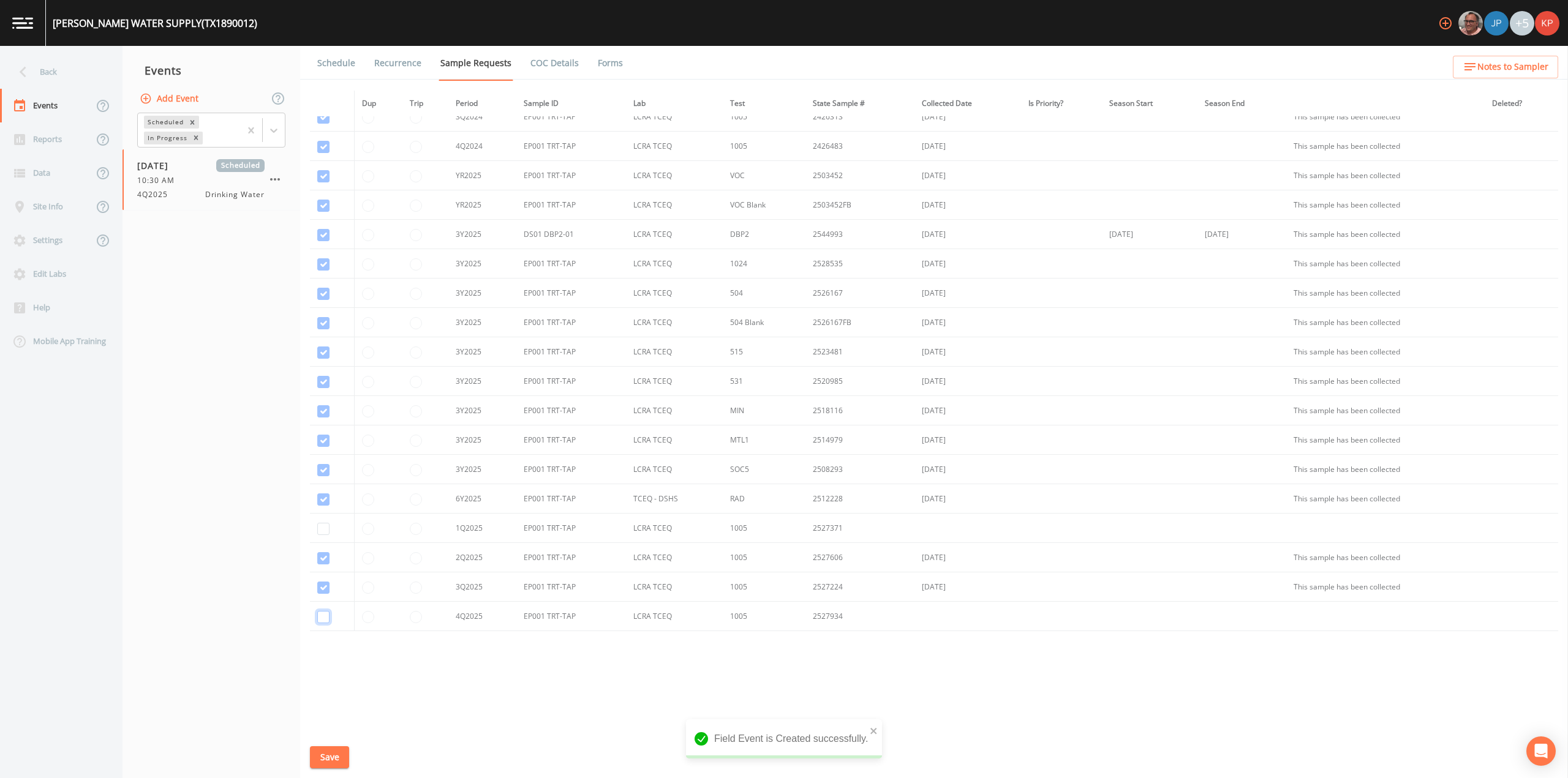
click at [326, 619] on input "checkbox" at bounding box center [323, 617] width 12 height 12
checkbox input "true"
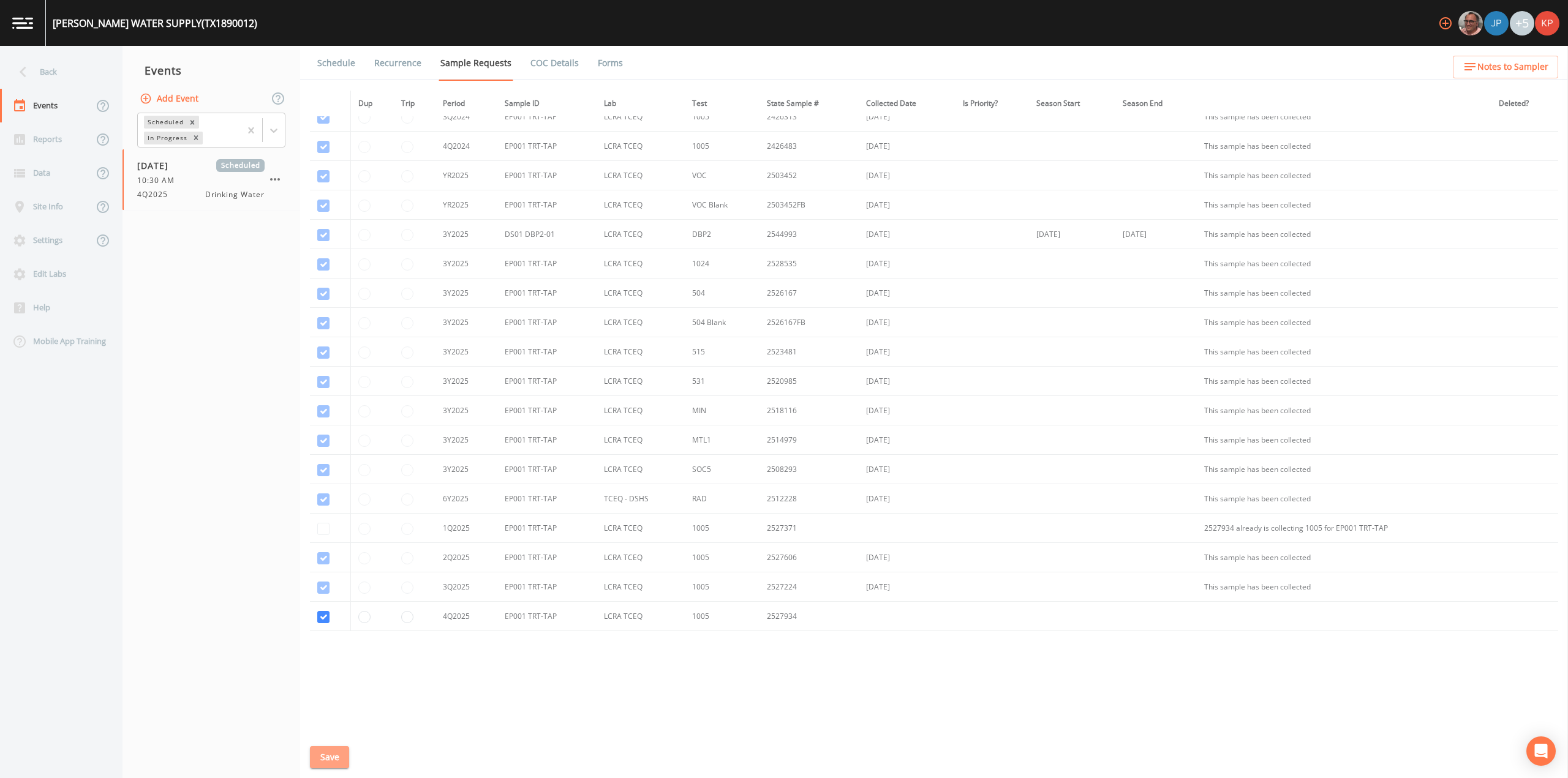
click at [329, 758] on button "Save" at bounding box center [329, 758] width 39 height 23
click at [339, 60] on link "Schedule" at bounding box center [336, 63] width 41 height 35
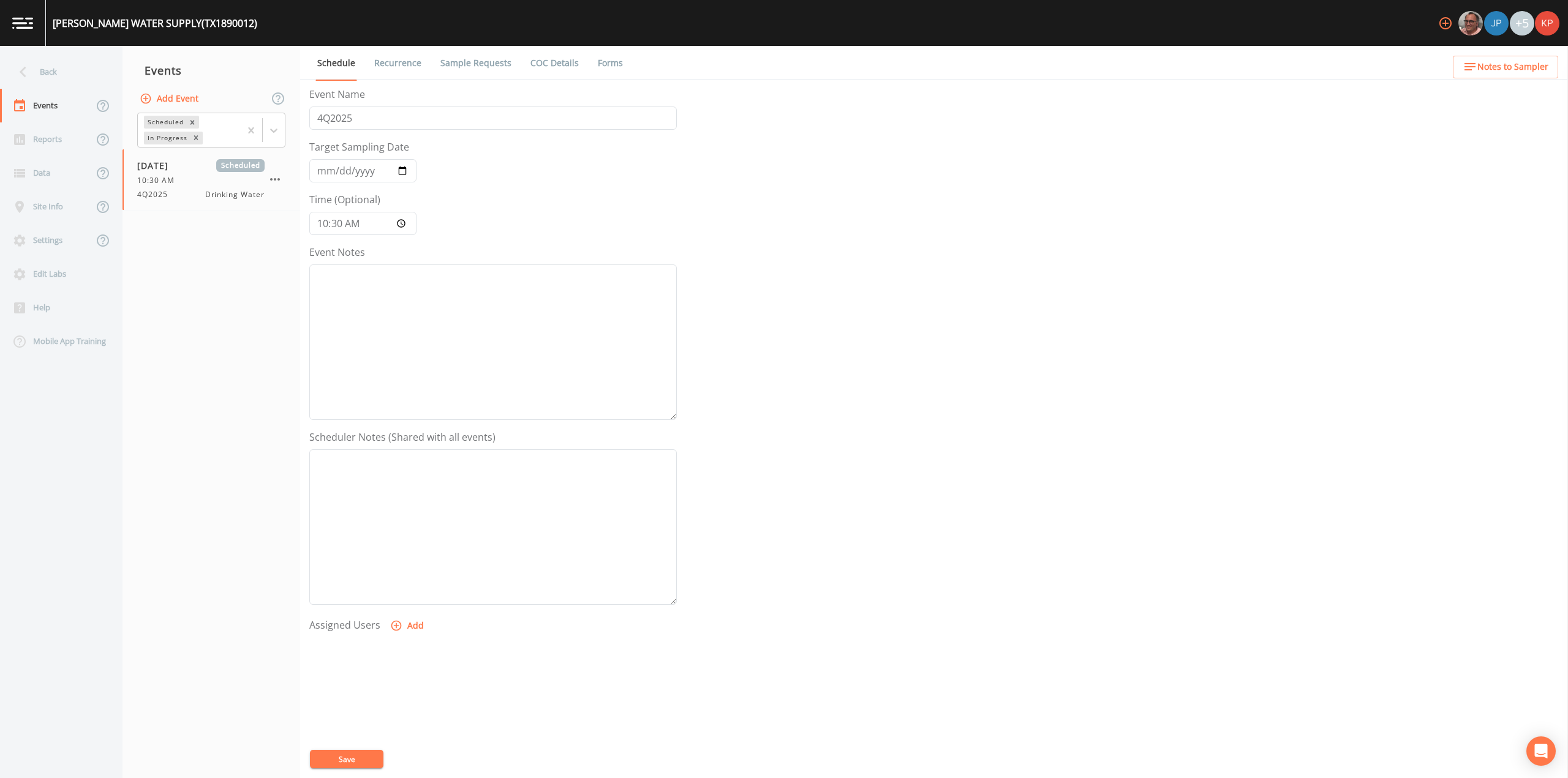
click at [394, 625] on icon "button" at bounding box center [396, 626] width 12 height 12
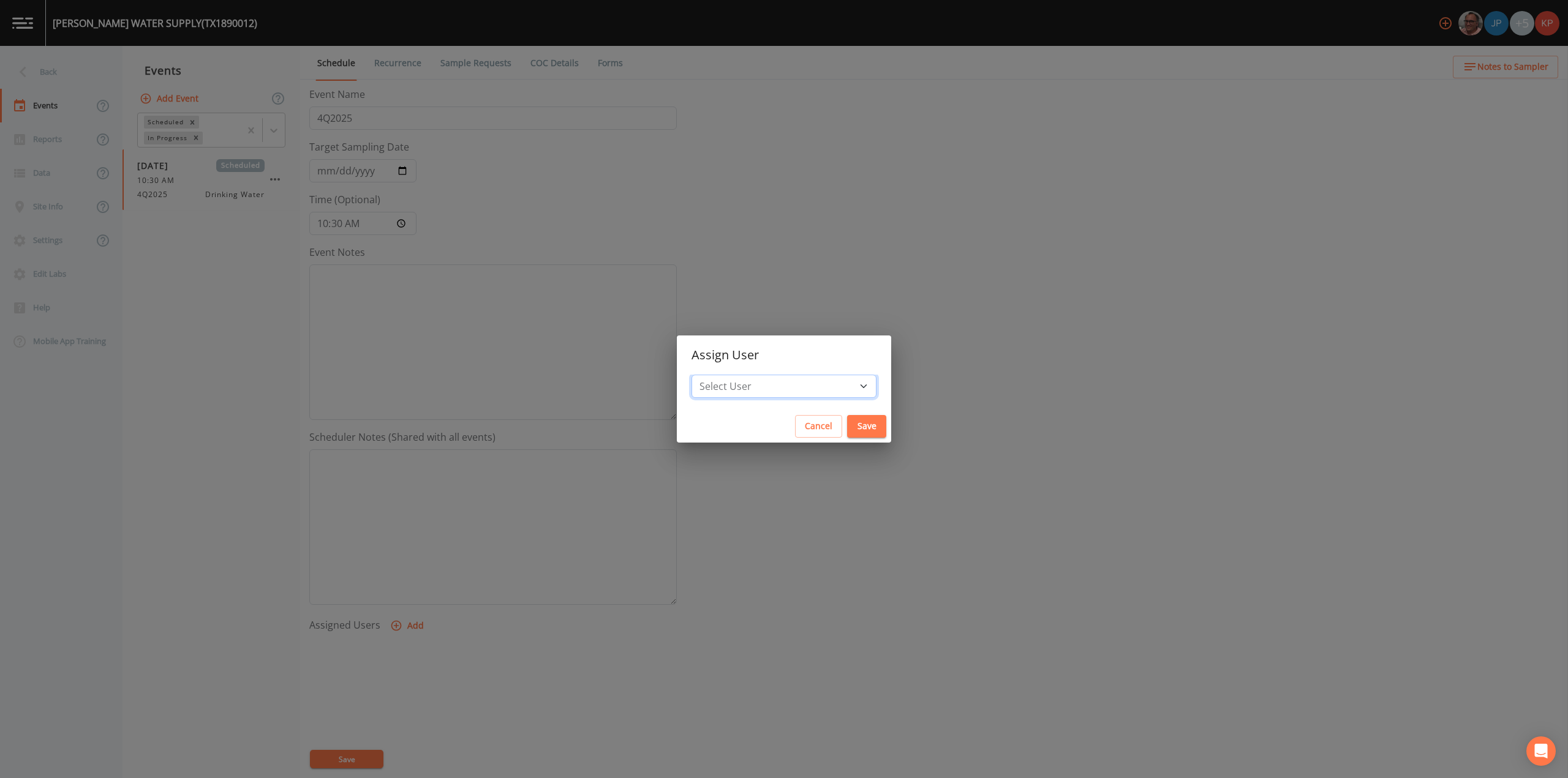
click at [827, 386] on select "Select User [PERSON_NAME] [PERSON_NAME] [PERSON_NAME] [PERSON_NAME] [PERSON_NAM…" at bounding box center [784, 386] width 185 height 23
select select "f7af0aff-814f-4e76-9497-215a20ea6cd2"
click at [730, 375] on select "Select User [PERSON_NAME] [PERSON_NAME] [PERSON_NAME] [PERSON_NAME] [PERSON_NAM…" at bounding box center [784, 386] width 185 height 23
click at [847, 426] on button "Save" at bounding box center [867, 426] width 39 height 23
select select
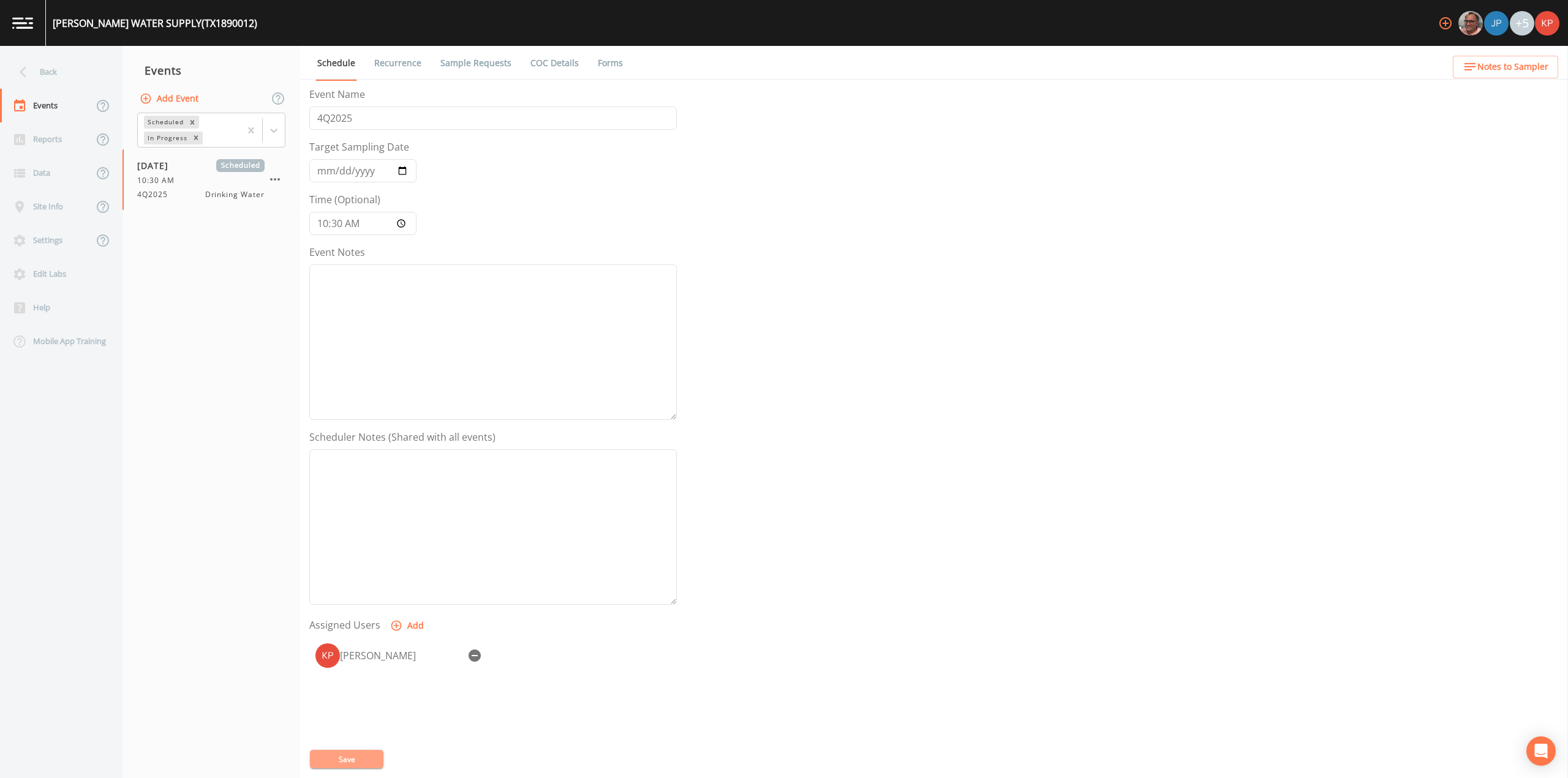
click at [349, 758] on button "Save" at bounding box center [347, 759] width 74 height 18
click at [361, 758] on button "Save" at bounding box center [347, 759] width 74 height 18
click at [21, 73] on icon at bounding box center [23, 72] width 7 height 11
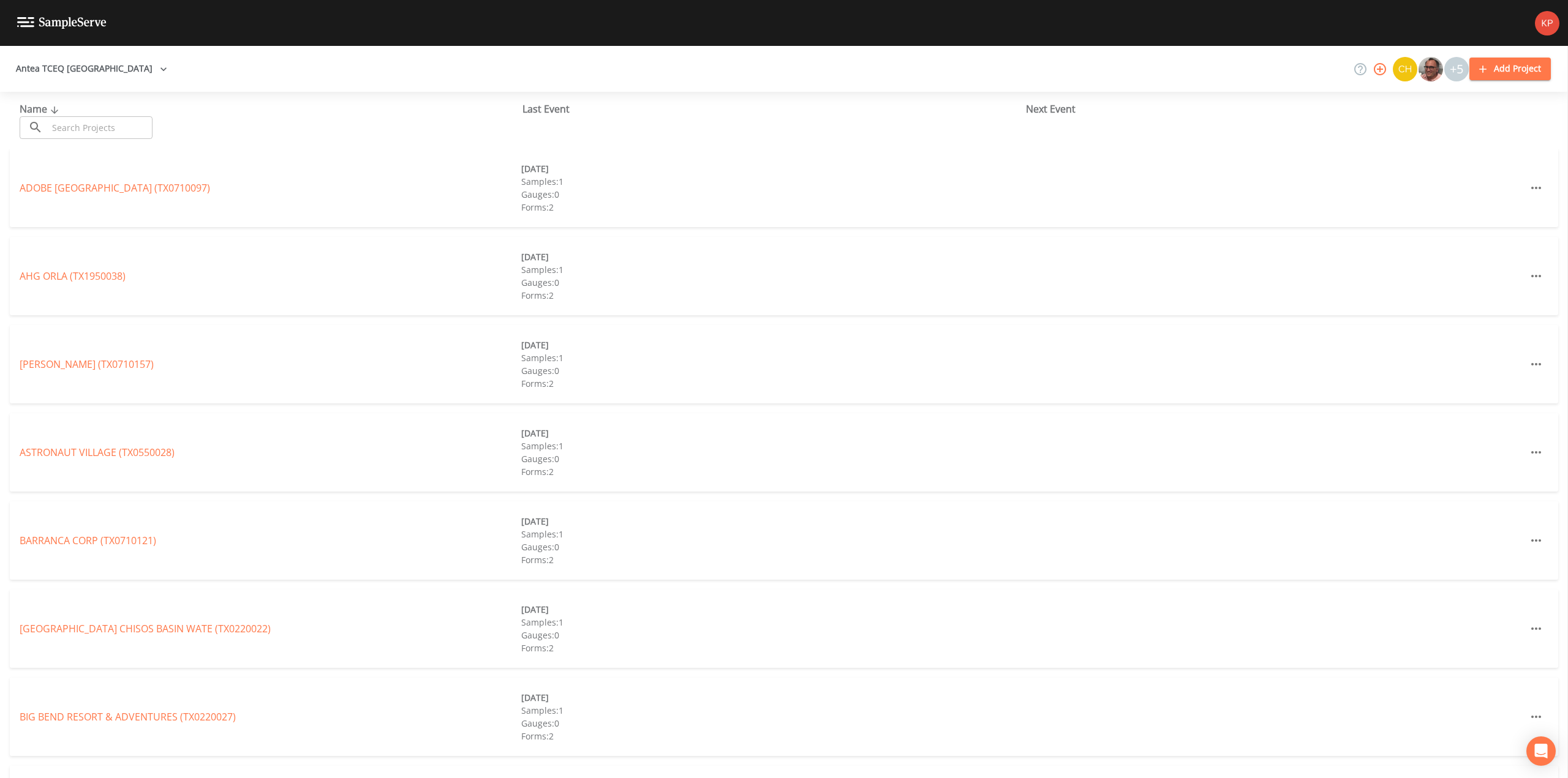
click at [59, 123] on input "text" at bounding box center [99, 127] width 105 height 23
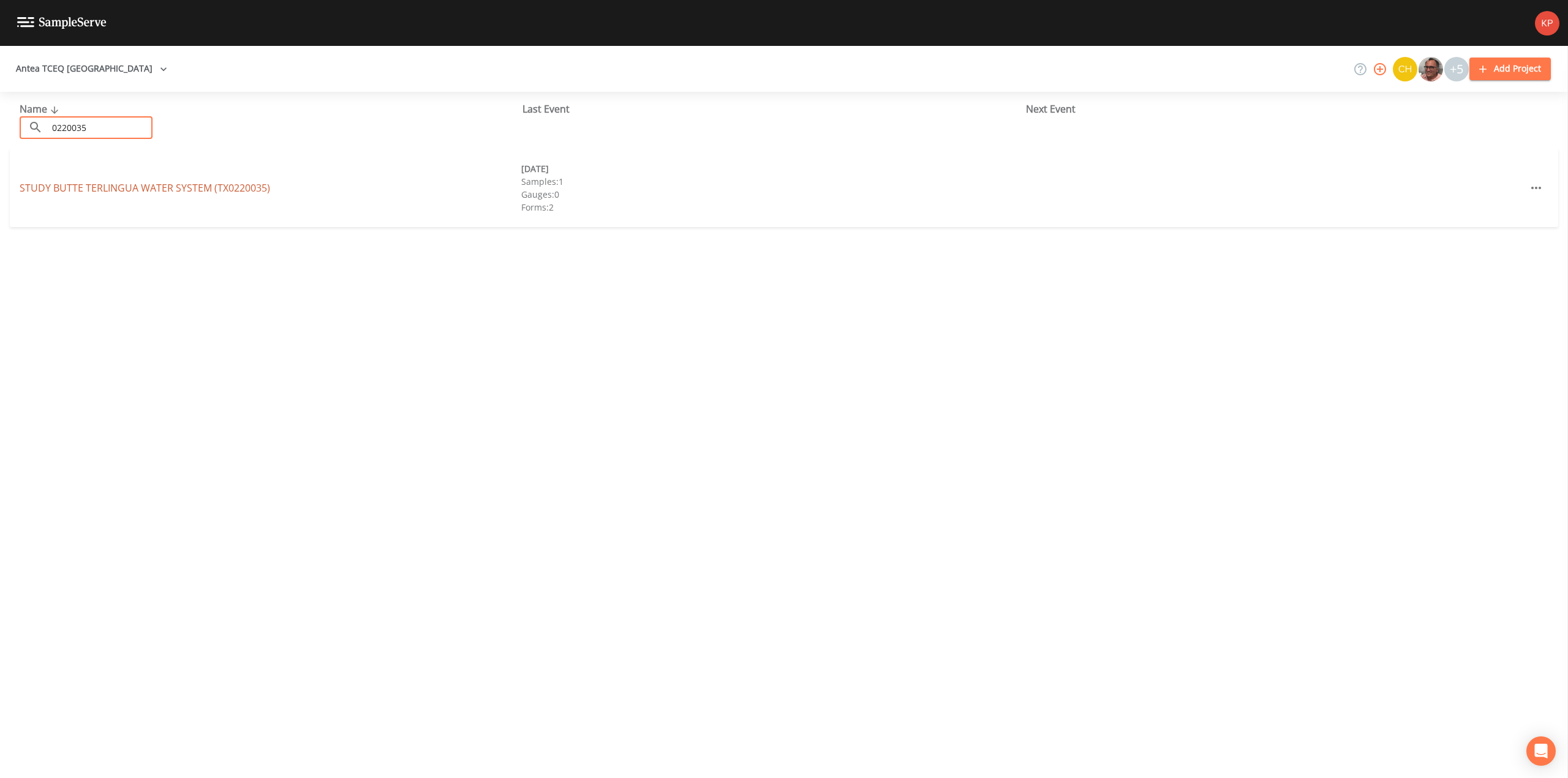
type input "0220035"
click at [49, 188] on link "STUDY BUTTE TERLINGUA WATER SYSTEM (TX0220035)" at bounding box center [145, 188] width 251 height 14
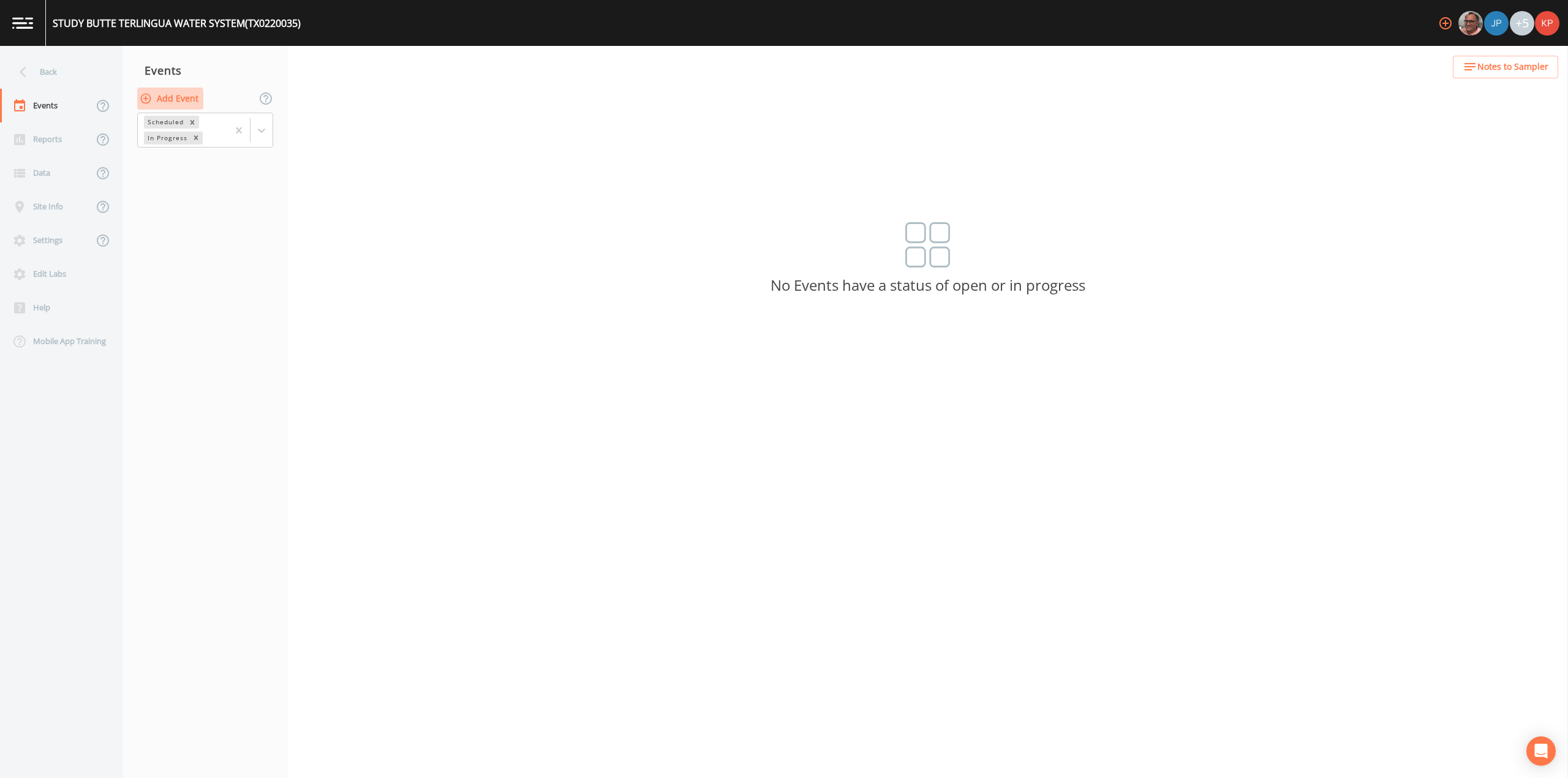
click at [145, 99] on icon "button" at bounding box center [145, 99] width 12 height 12
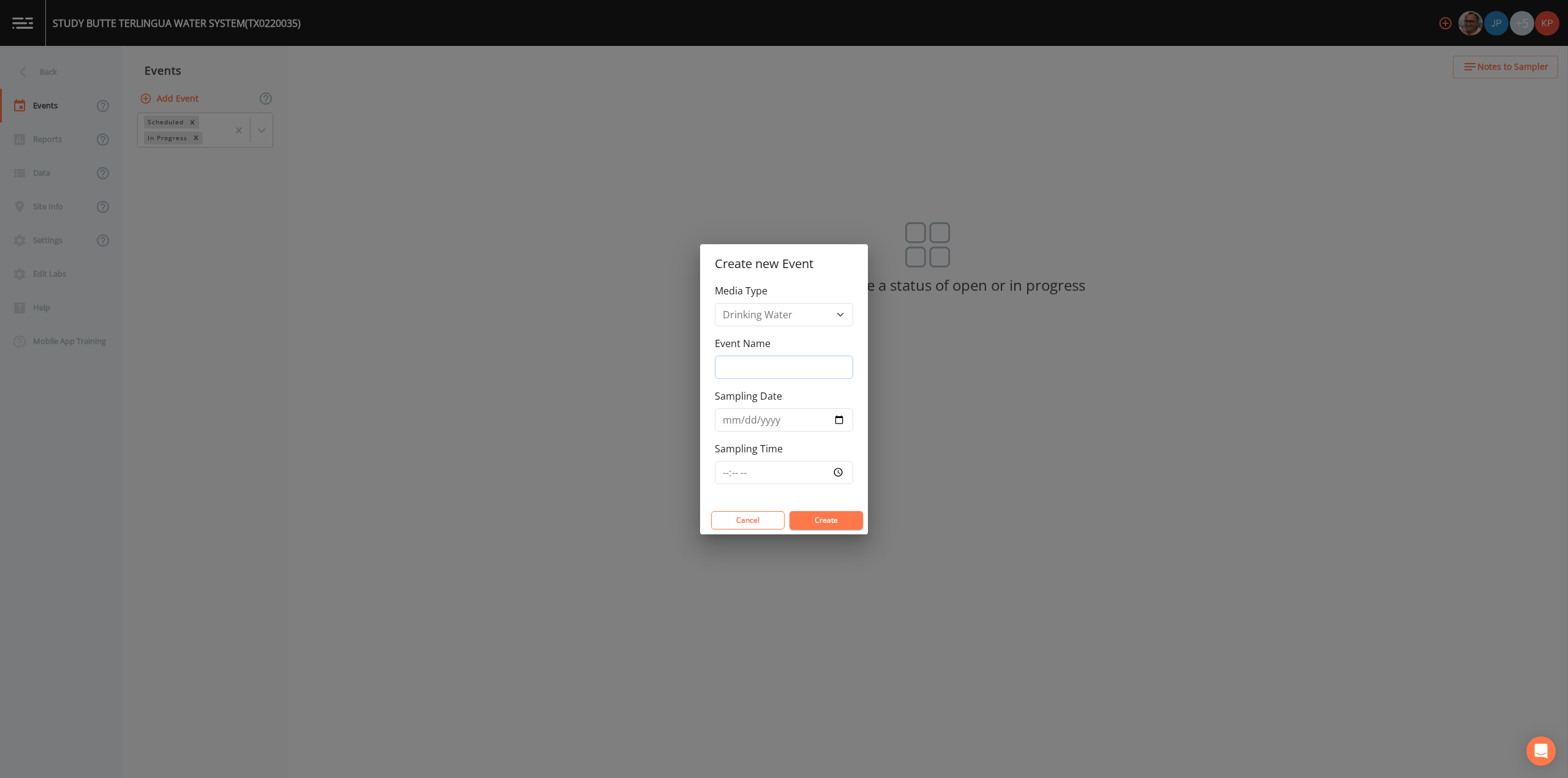
click at [729, 368] on input "Event Name" at bounding box center [784, 367] width 139 height 23
type input "4Q2025"
click at [837, 420] on input "Sampling Date" at bounding box center [784, 420] width 139 height 23
type input "[DATE]"
click at [840, 471] on input "Sampling Time" at bounding box center [784, 472] width 139 height 23
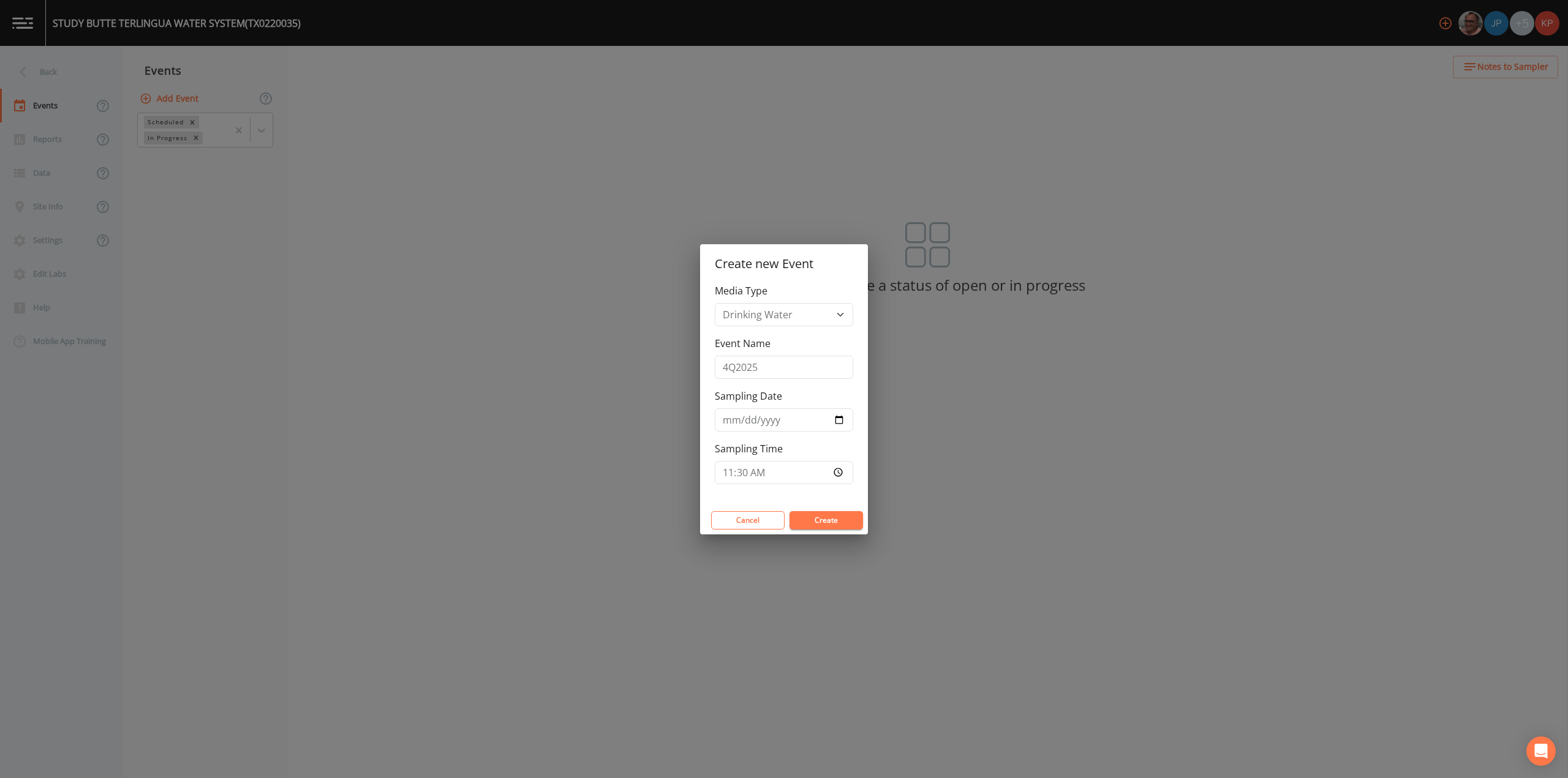
type input "11:30"
click at [833, 519] on button "Create" at bounding box center [827, 520] width 74 height 18
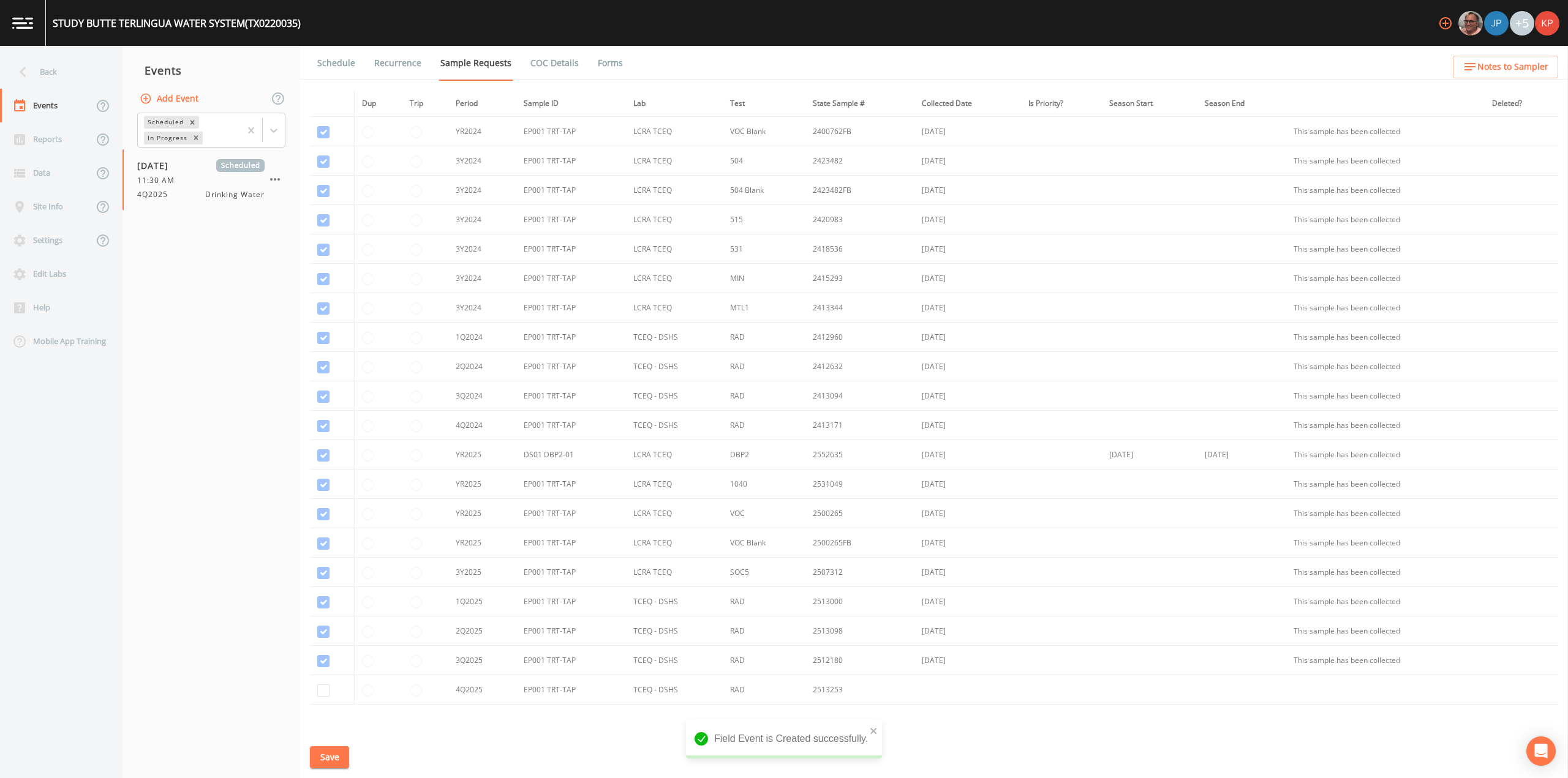
scroll to position [133, 0]
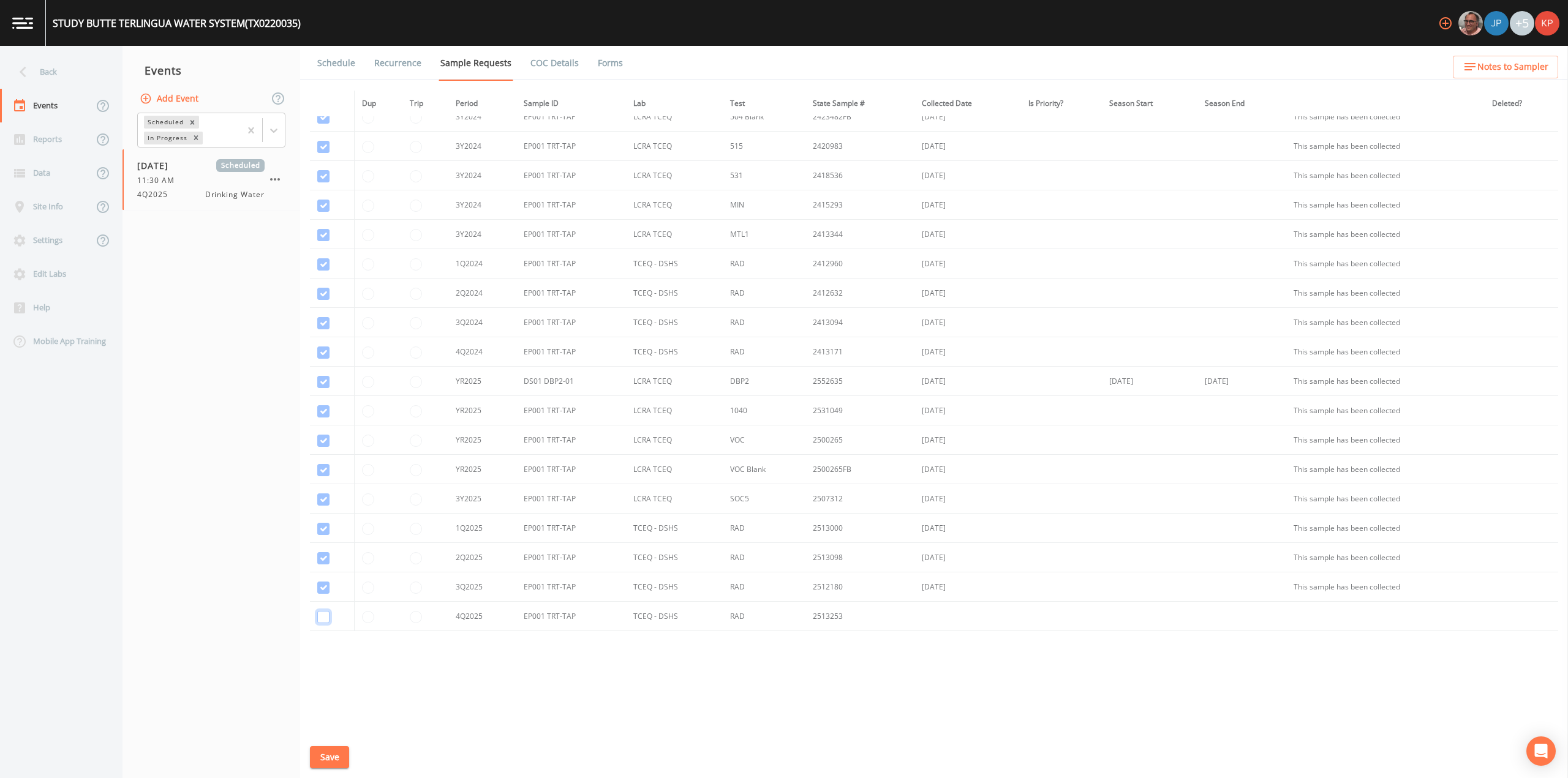
click at [321, 615] on input "checkbox" at bounding box center [323, 617] width 12 height 12
checkbox input "true"
click at [330, 758] on button "Save" at bounding box center [329, 758] width 39 height 23
click at [343, 65] on link "Schedule" at bounding box center [336, 63] width 41 height 35
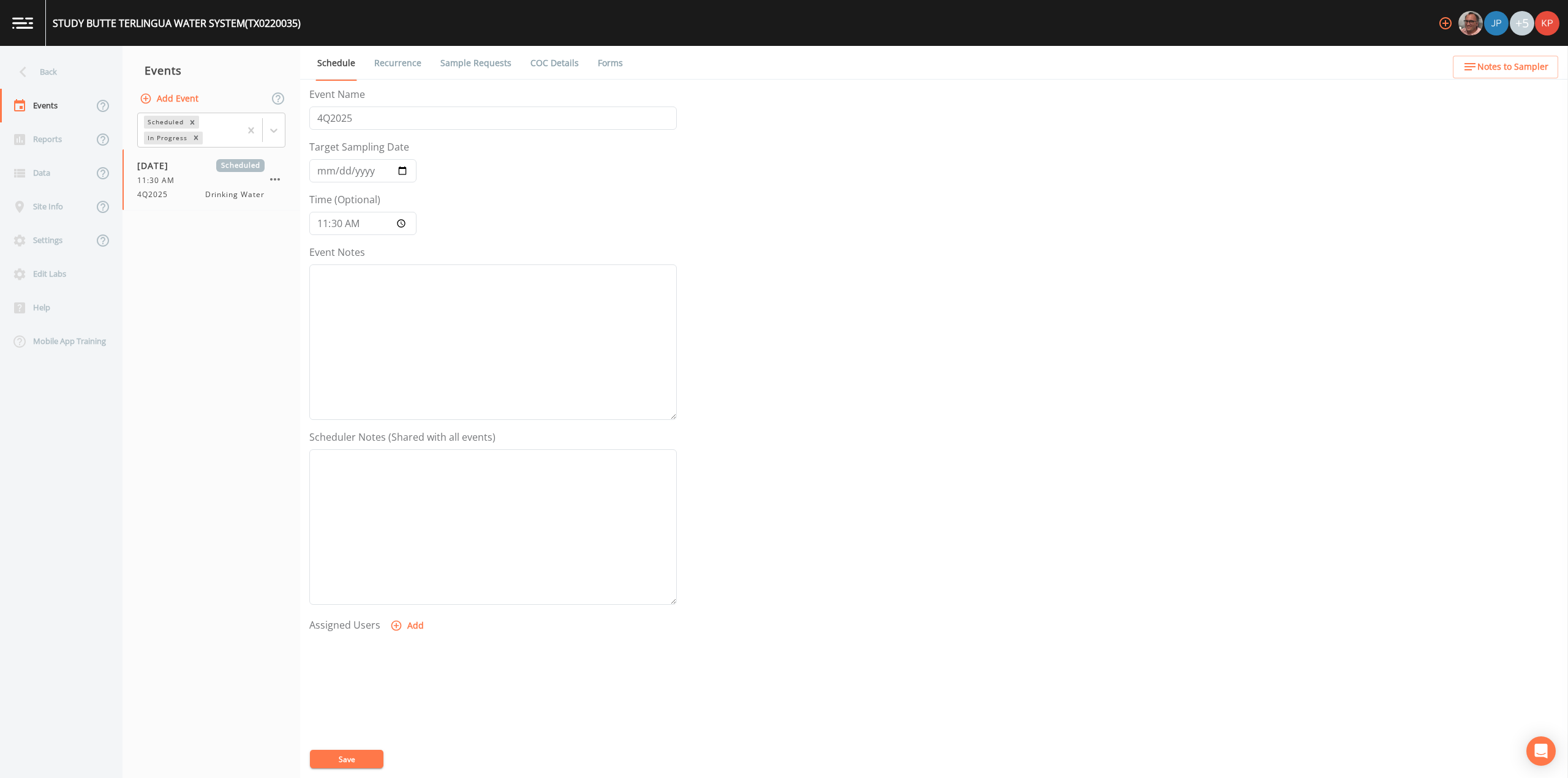
click at [395, 627] on icon "button" at bounding box center [397, 626] width 11 height 11
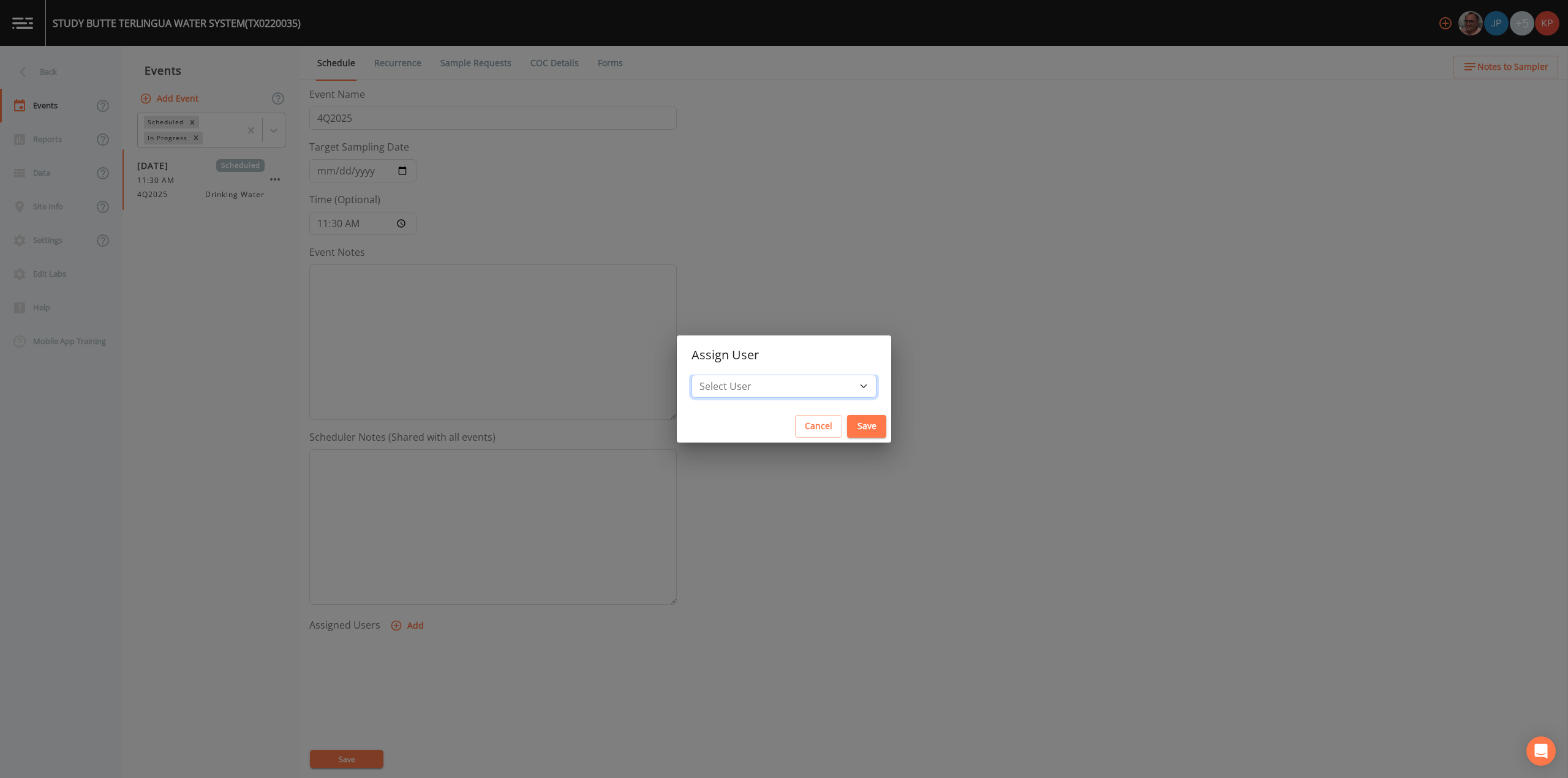
click at [824, 387] on select "Select User [PERSON_NAME] [PERSON_NAME] [PERSON_NAME] [PERSON_NAME] [PERSON_NAM…" at bounding box center [784, 386] width 185 height 23
select select "f7af0aff-814f-4e76-9497-215a20ea6cd2"
click at [730, 375] on select "Select User [PERSON_NAME] [PERSON_NAME] [PERSON_NAME] [PERSON_NAME] [PERSON_NAM…" at bounding box center [784, 386] width 185 height 23
click at [847, 422] on button "Save" at bounding box center [867, 426] width 39 height 23
select select
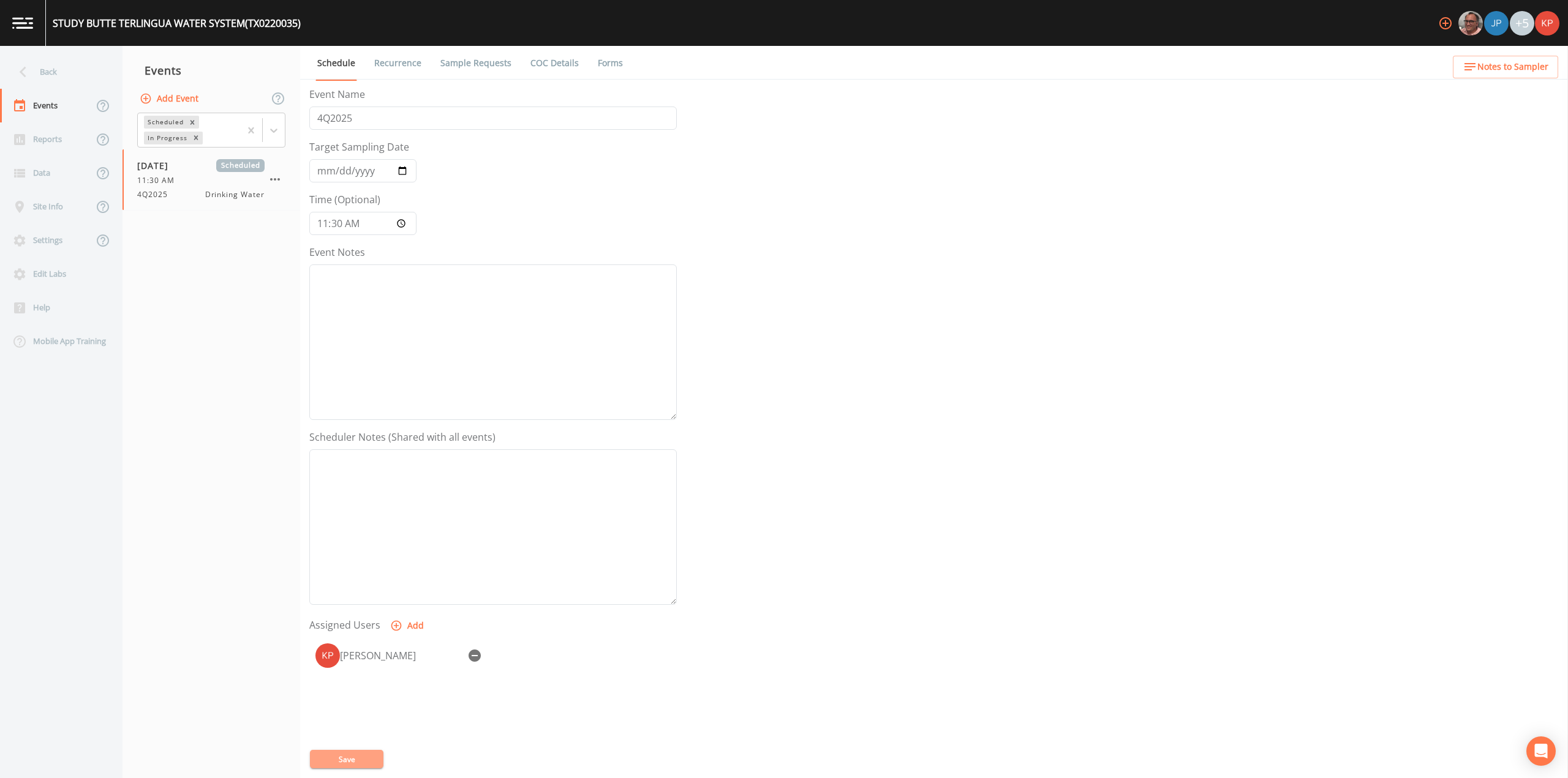
click at [342, 758] on button "Save" at bounding box center [347, 759] width 74 height 18
click at [332, 751] on button "Save" at bounding box center [347, 759] width 74 height 18
click at [23, 74] on icon at bounding box center [23, 72] width 7 height 11
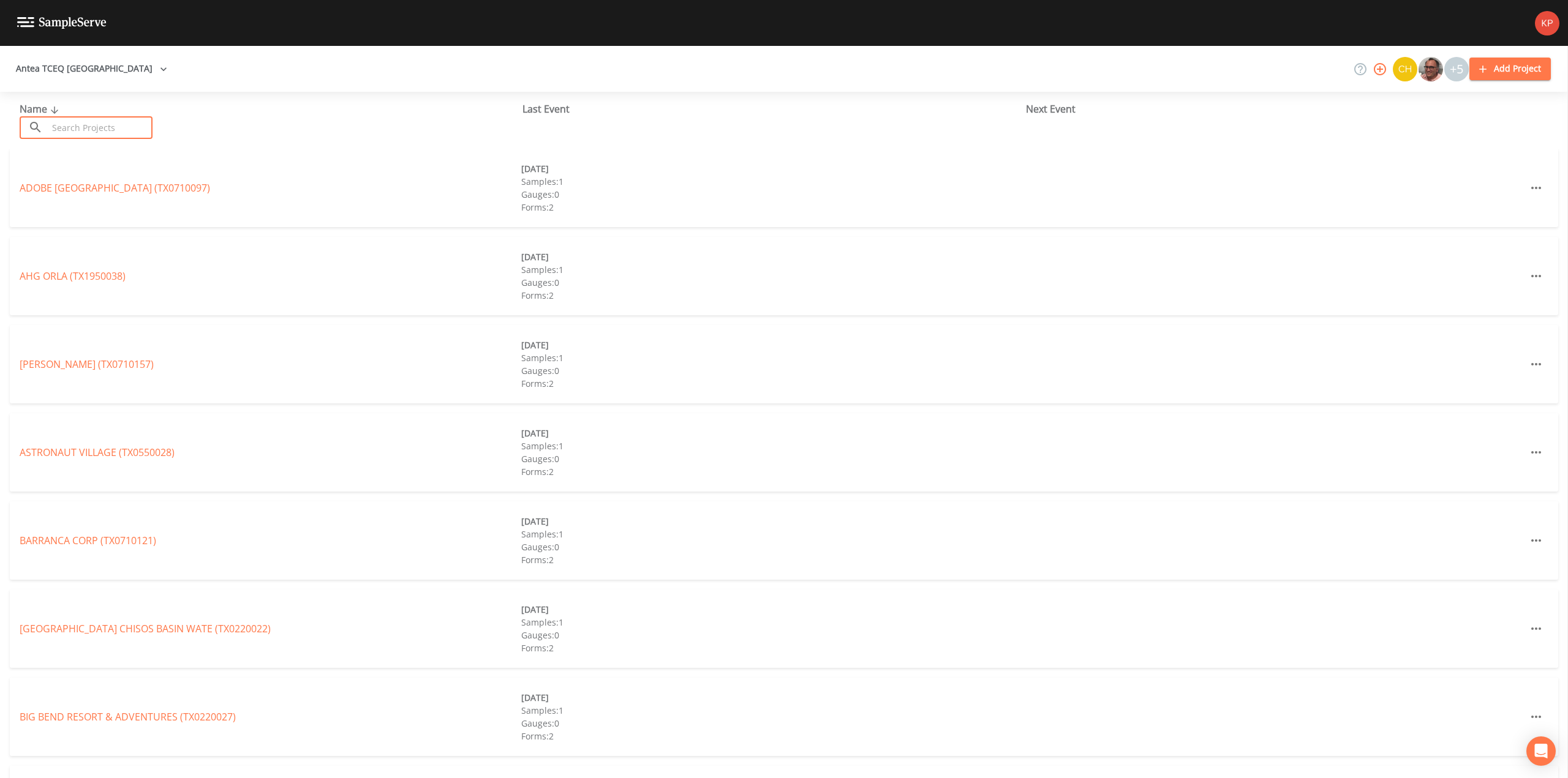
click at [81, 121] on input "text" at bounding box center [99, 127] width 105 height 23
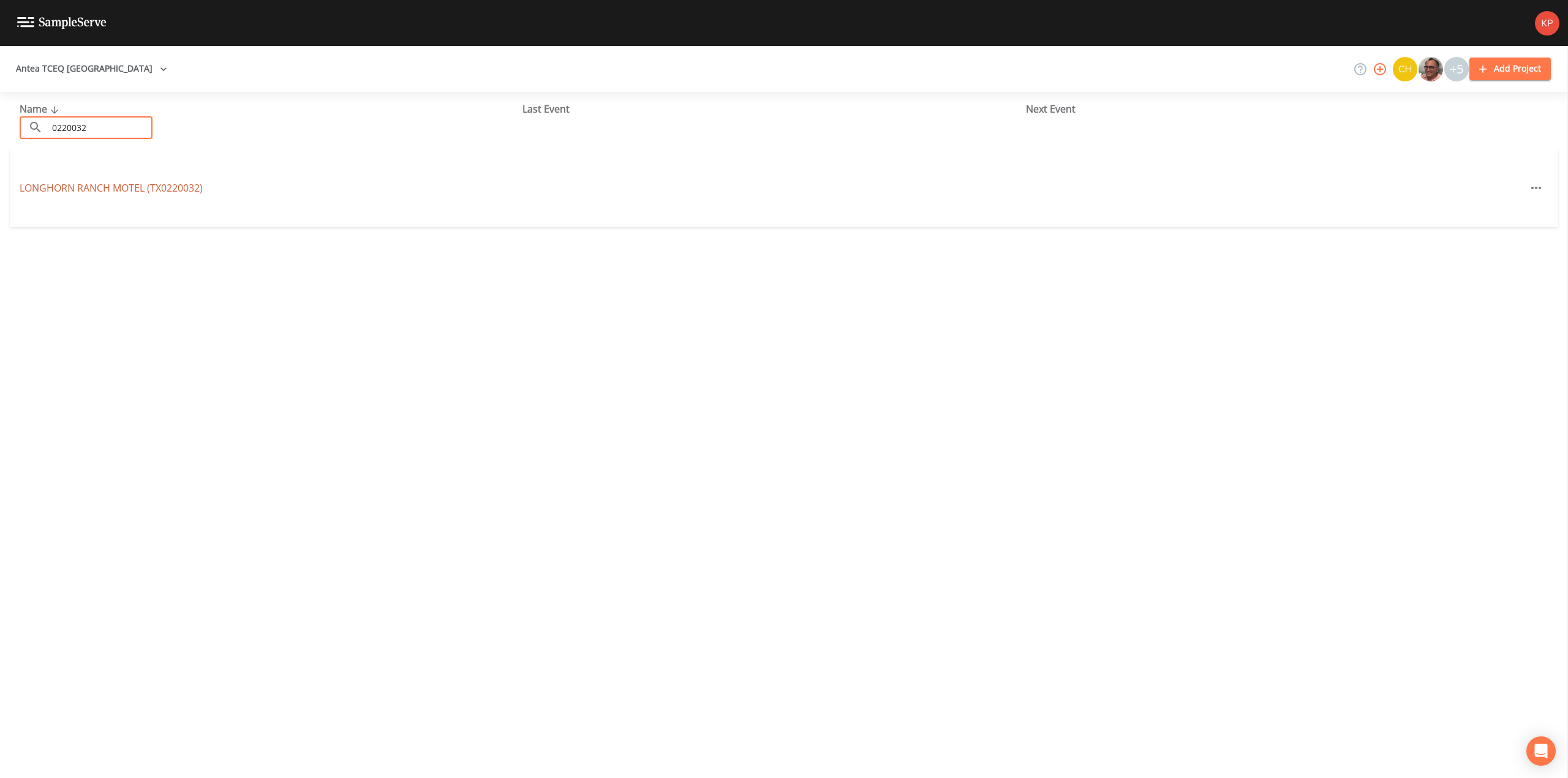
type input "0220032"
click at [72, 188] on link "[GEOGRAPHIC_DATA] (TX0220032)" at bounding box center [111, 188] width 183 height 14
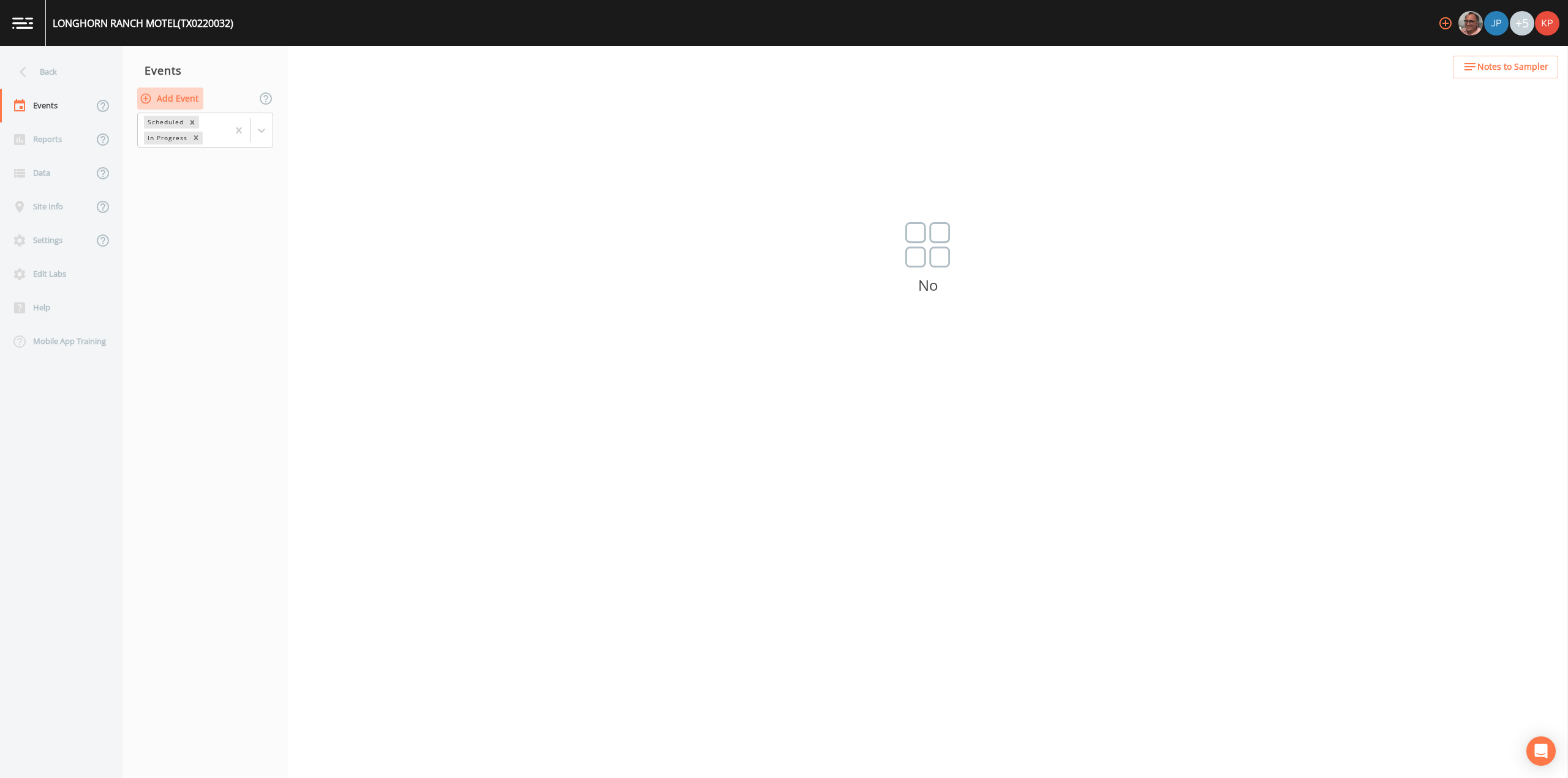
click at [145, 99] on icon "button" at bounding box center [146, 99] width 11 height 11
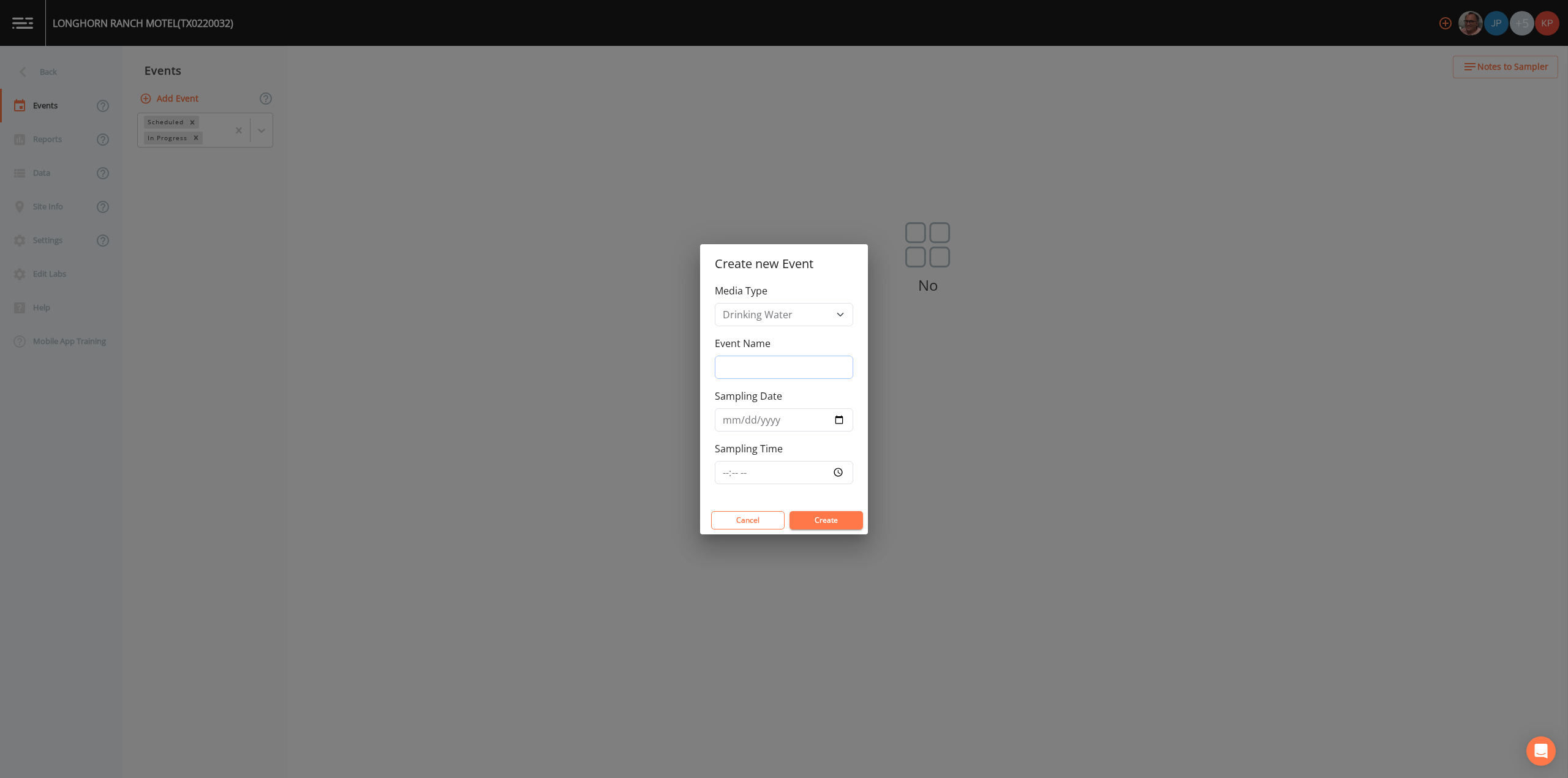
click at [732, 362] on input "Event Name" at bounding box center [784, 367] width 139 height 23
type input "Annual Sampling"
click at [840, 420] on input "Sampling Date" at bounding box center [784, 420] width 139 height 23
type input "[DATE]"
click at [838, 472] on input "Sampling Time" at bounding box center [784, 472] width 139 height 23
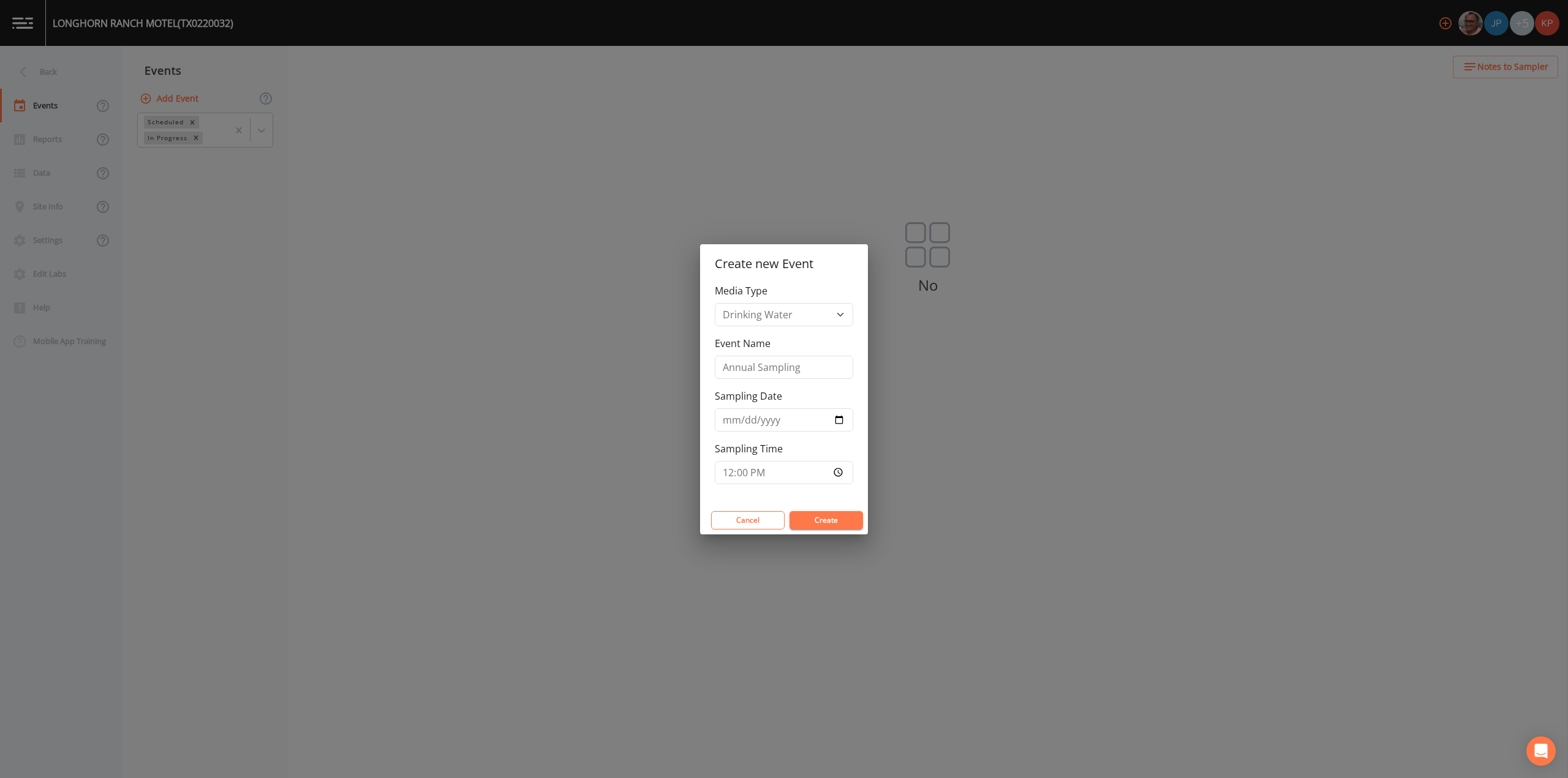
type input "12:00"
click at [836, 523] on button "Create" at bounding box center [827, 520] width 74 height 18
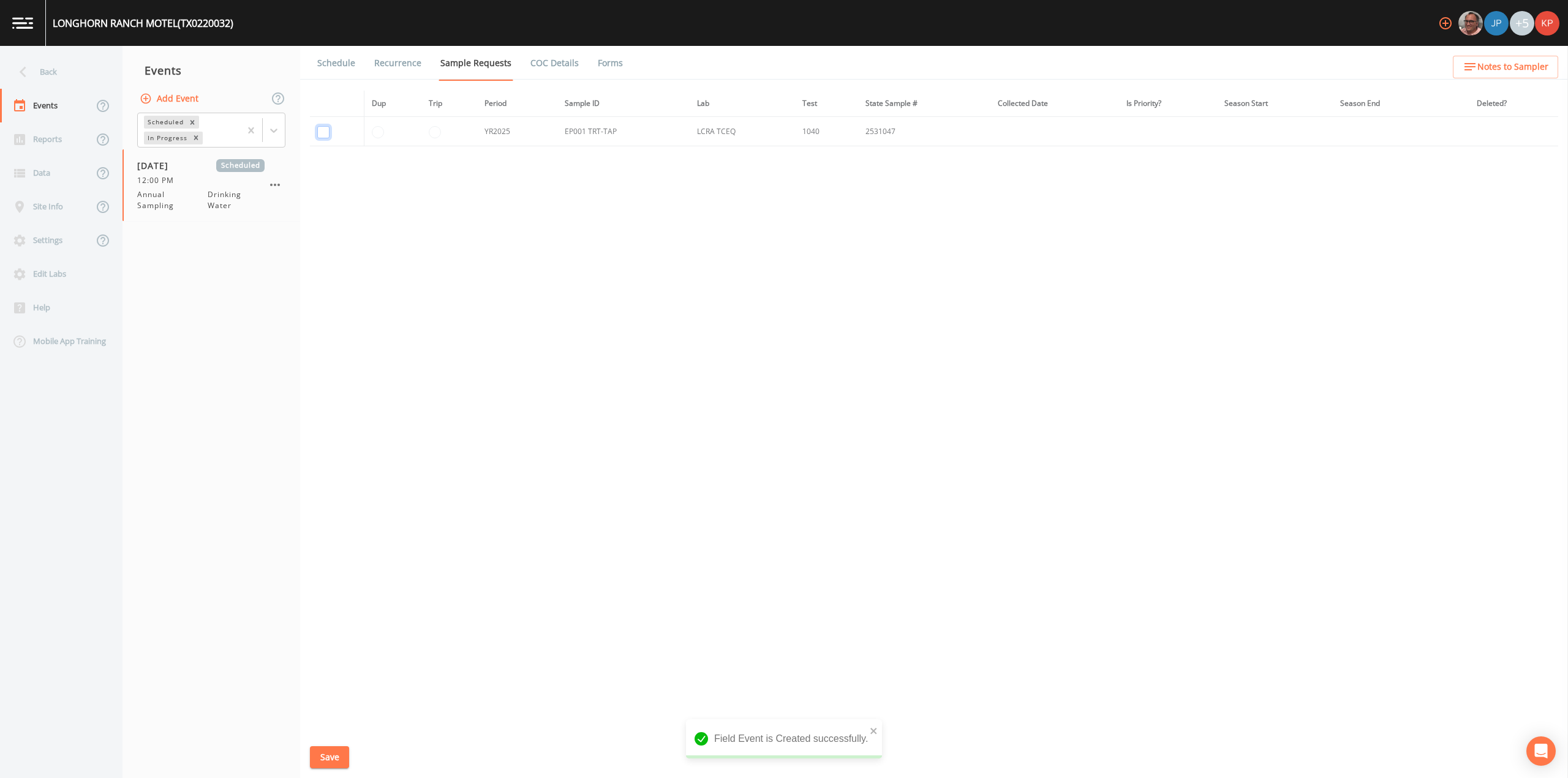
click at [321, 130] on input "checkbox" at bounding box center [323, 132] width 12 height 12
checkbox input "true"
click at [328, 757] on button "Save" at bounding box center [329, 758] width 39 height 23
click at [338, 63] on link "Schedule" at bounding box center [336, 63] width 41 height 35
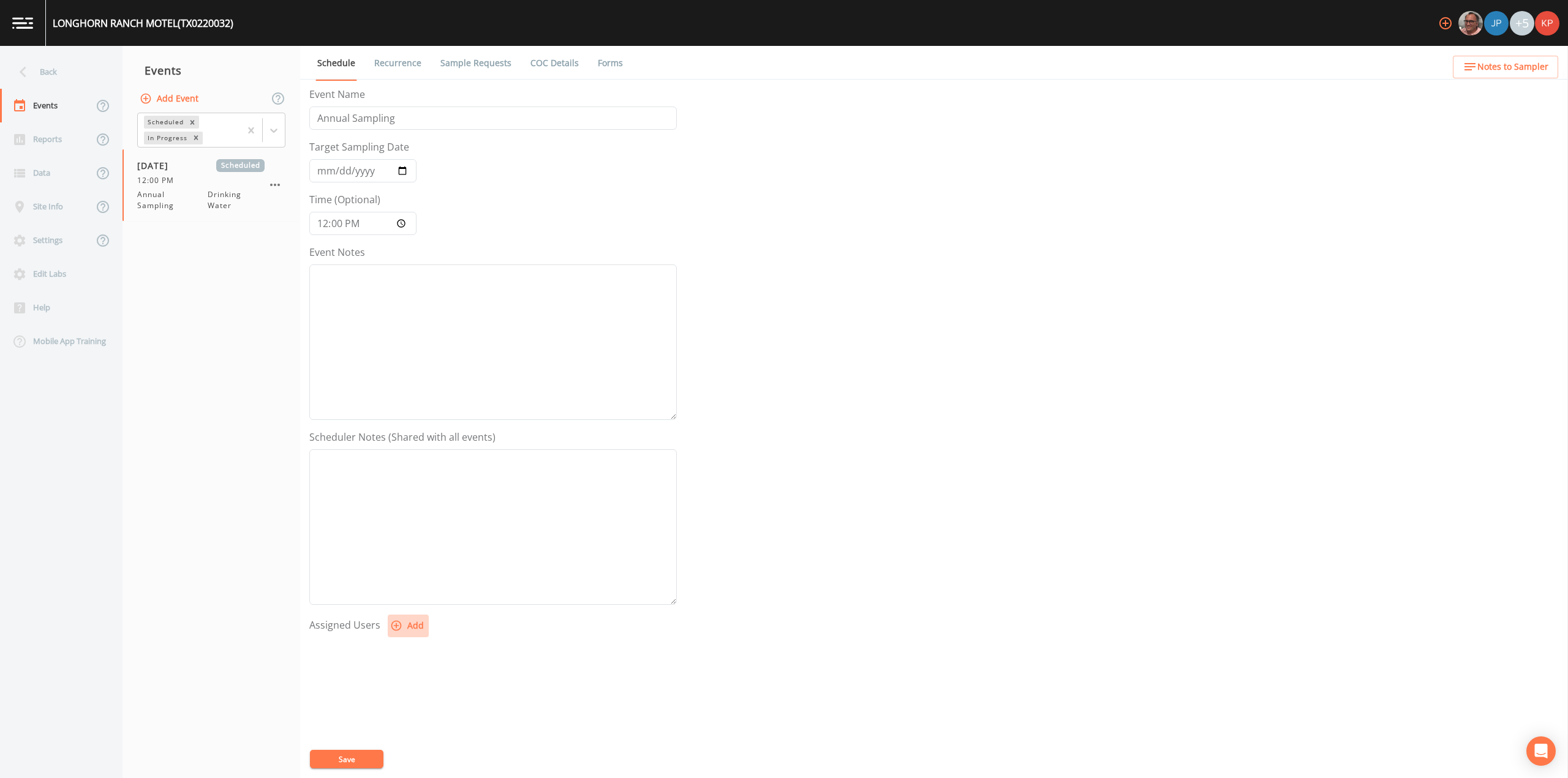
click at [396, 624] on icon "button" at bounding box center [396, 626] width 12 height 12
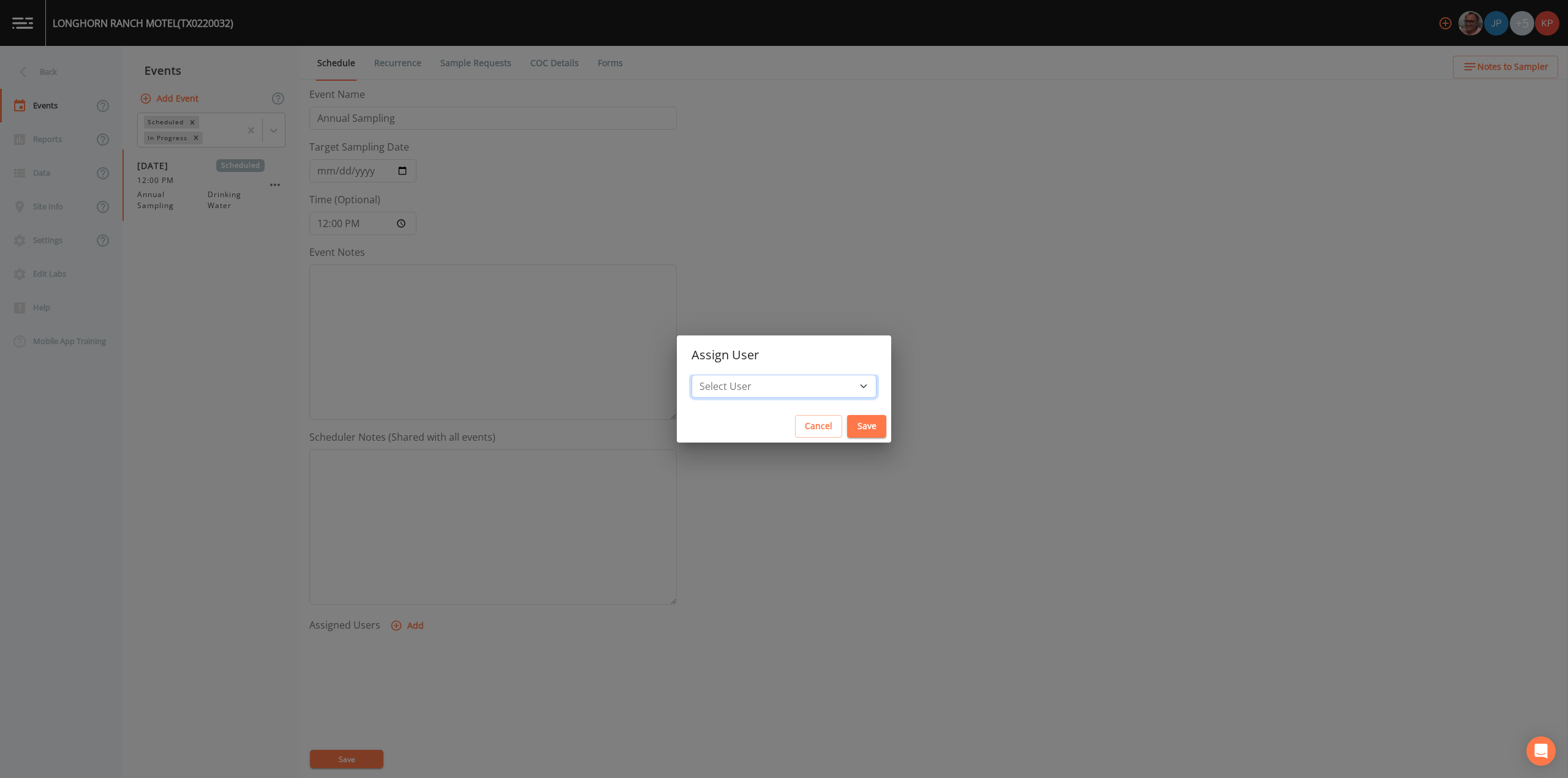
click at [825, 385] on select "Select User [PERSON_NAME] [PERSON_NAME] [PERSON_NAME] [PERSON_NAME] [PERSON_NAM…" at bounding box center [784, 386] width 185 height 23
select select "f7af0aff-814f-4e76-9497-215a20ea6cd2"
click at [730, 375] on select "Select User [PERSON_NAME] [PERSON_NAME] [PERSON_NAME] [PERSON_NAME] [PERSON_NAM…" at bounding box center [784, 386] width 185 height 23
click at [847, 423] on button "Save" at bounding box center [867, 426] width 39 height 23
select select
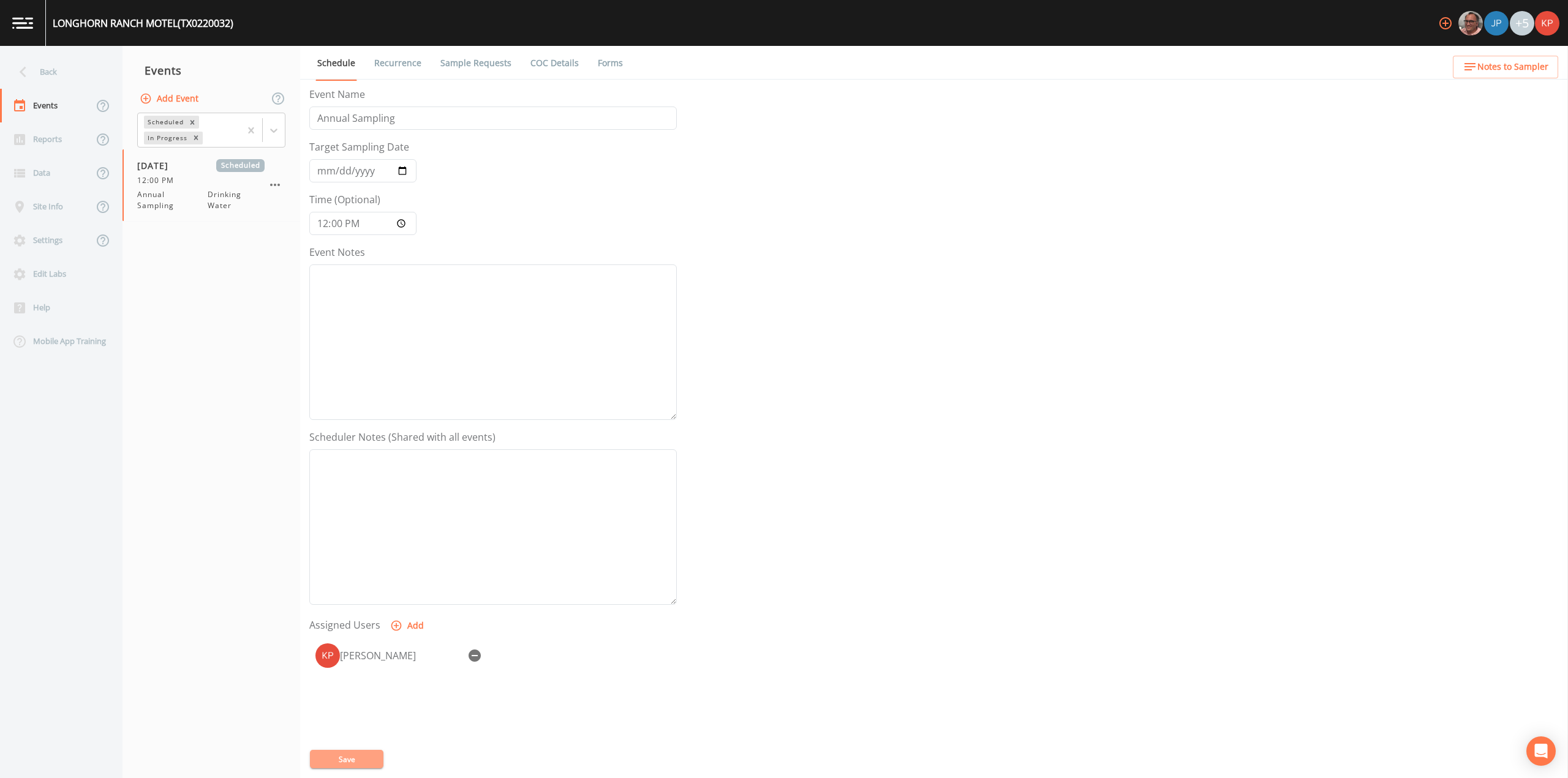
click at [353, 759] on button "Save" at bounding box center [347, 759] width 74 height 18
click at [25, 74] on icon at bounding box center [23, 72] width 21 height 21
